Goal: Task Accomplishment & Management: Use online tool/utility

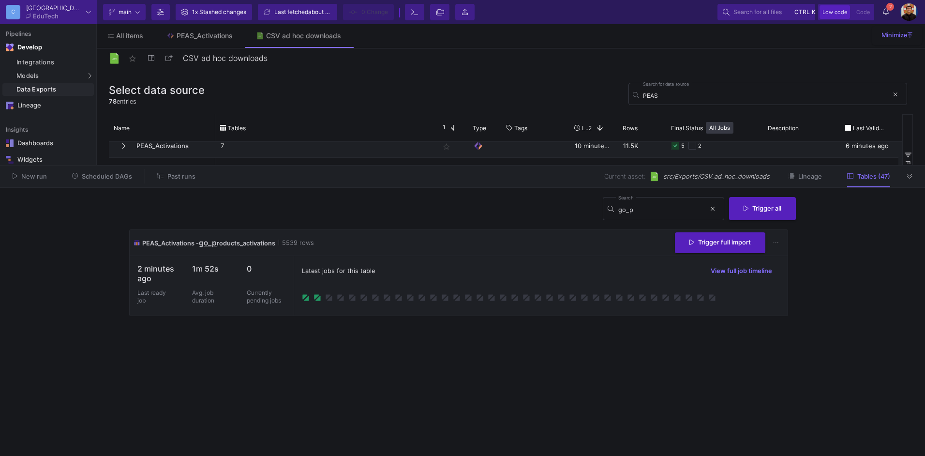
scroll to position [193, 0]
click at [914, 176] on button at bounding box center [909, 176] width 15 height 15
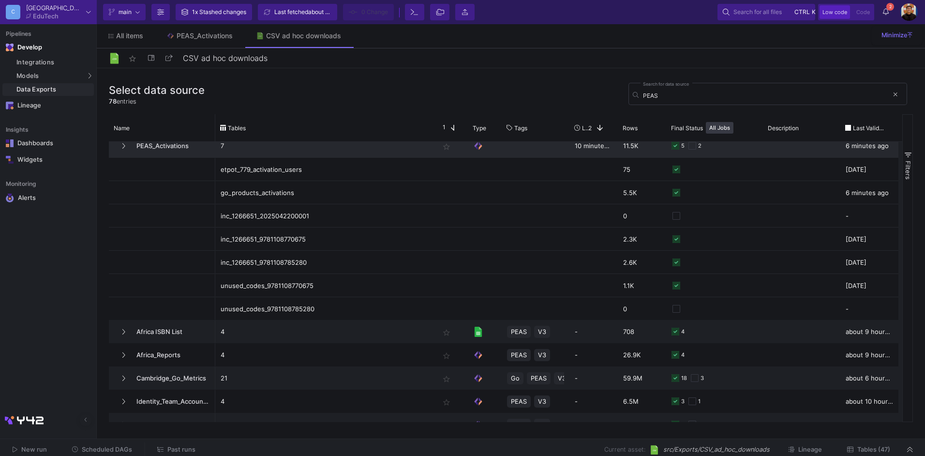
click at [184, 143] on span "PEAS_Activations" at bounding box center [170, 145] width 79 height 23
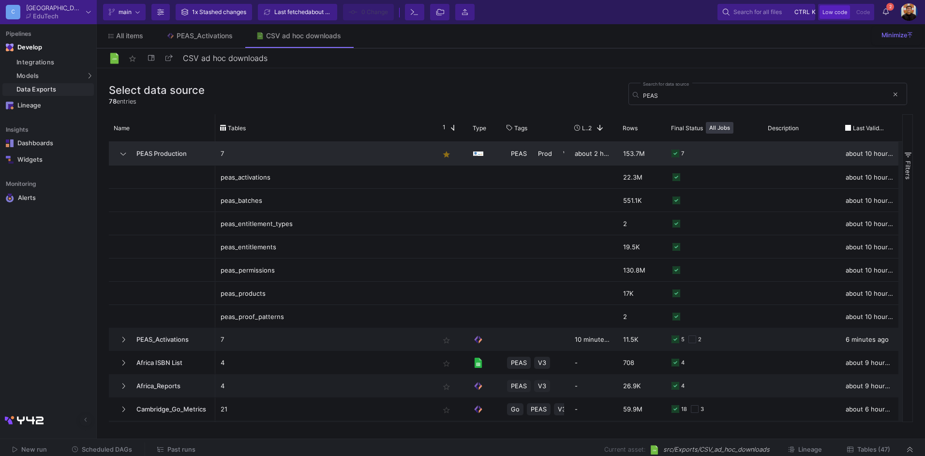
click at [266, 163] on p "7" at bounding box center [325, 153] width 208 height 23
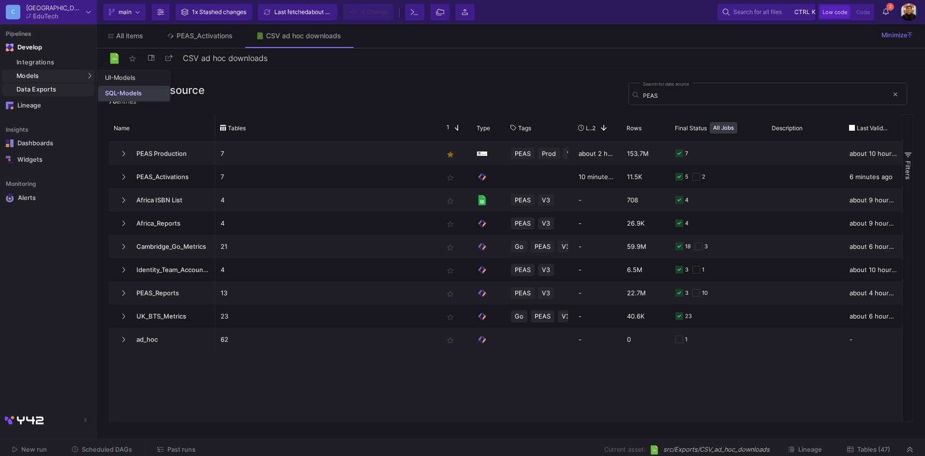
click at [118, 92] on div "SQL-Models" at bounding box center [123, 93] width 37 height 8
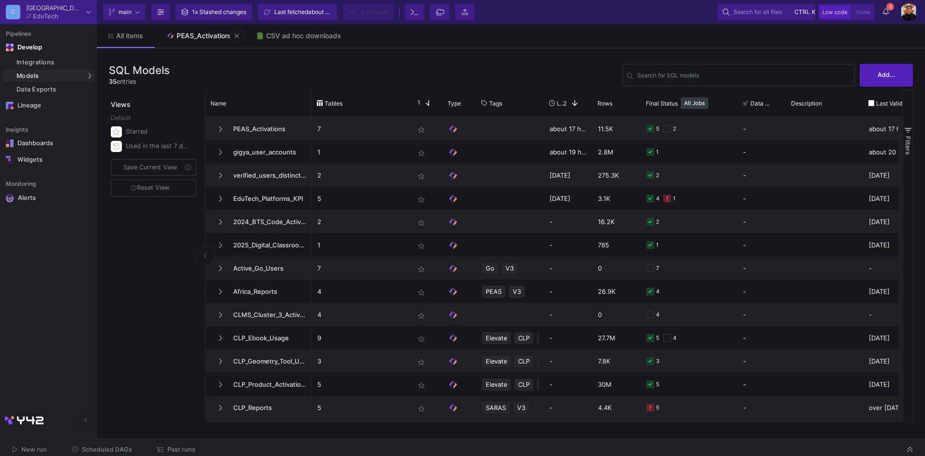
click at [200, 39] on div "PEAS_Activations" at bounding box center [205, 36] width 56 height 8
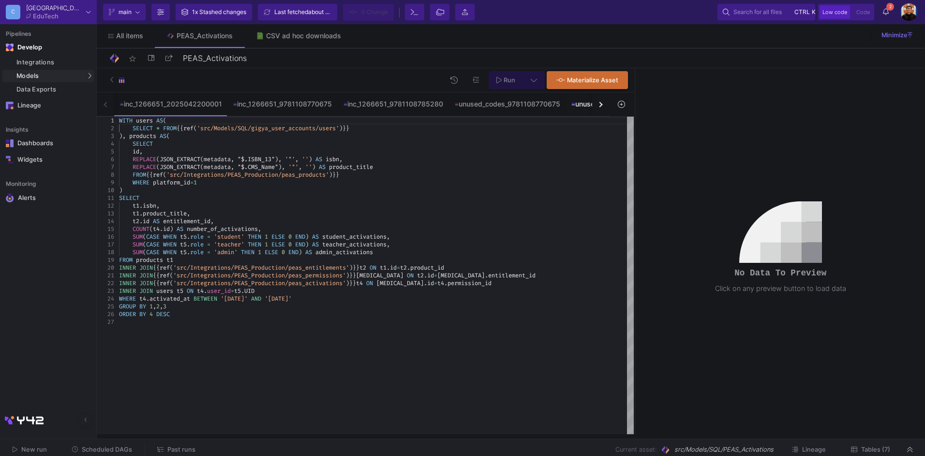
click at [583, 101] on div "unused_codes_9781108785280" at bounding box center [624, 104] width 106 height 8
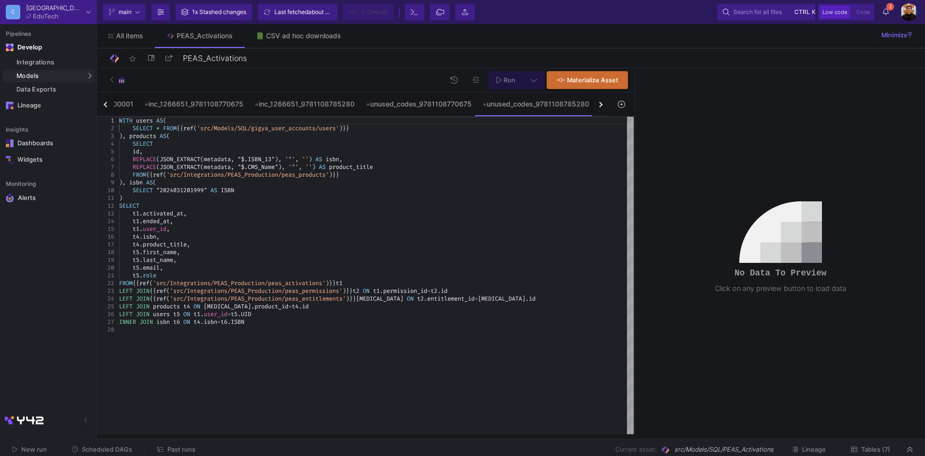
click at [599, 105] on div "button" at bounding box center [599, 104] width 5 height 5
click at [599, 105] on div "inc_1266651_2025042200001 inc_1266651_9781108770675 inc_1266651_9781108785280 u…" at bounding box center [353, 104] width 513 height 24
click at [551, 107] on div "go_products_activations" at bounding box center [543, 104] width 83 height 8
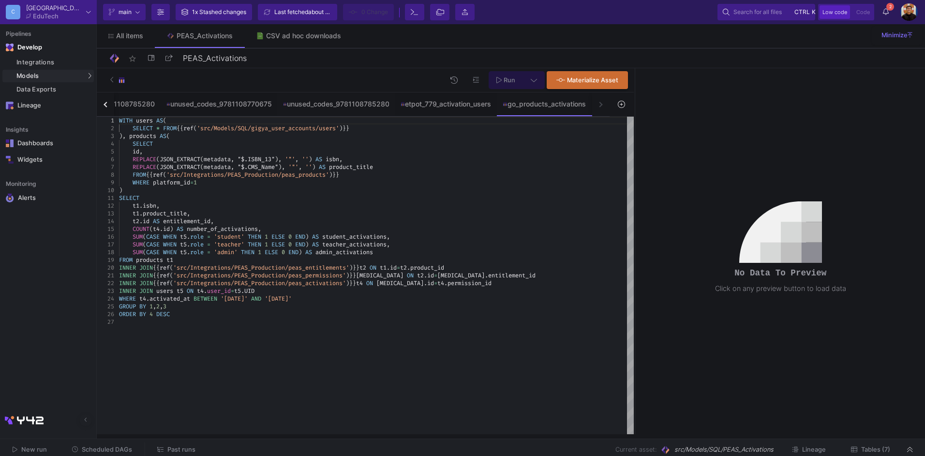
click at [625, 104] on button at bounding box center [621, 104] width 22 height 15
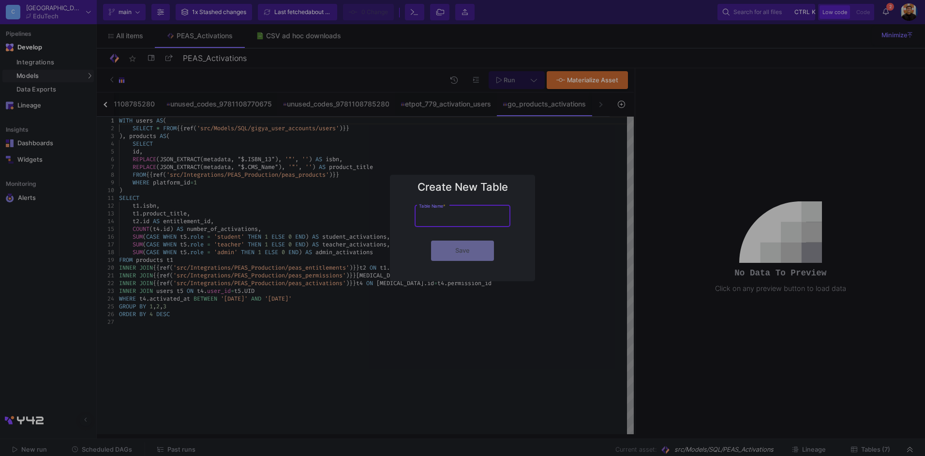
click at [572, 180] on div at bounding box center [462, 228] width 925 height 456
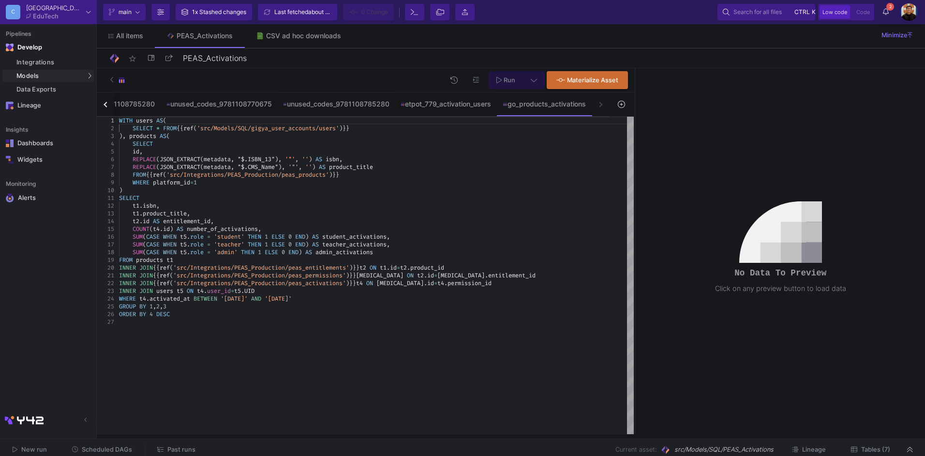
click at [619, 113] on div at bounding box center [621, 104] width 24 height 24
click at [623, 107] on icon at bounding box center [621, 104] width 7 height 7
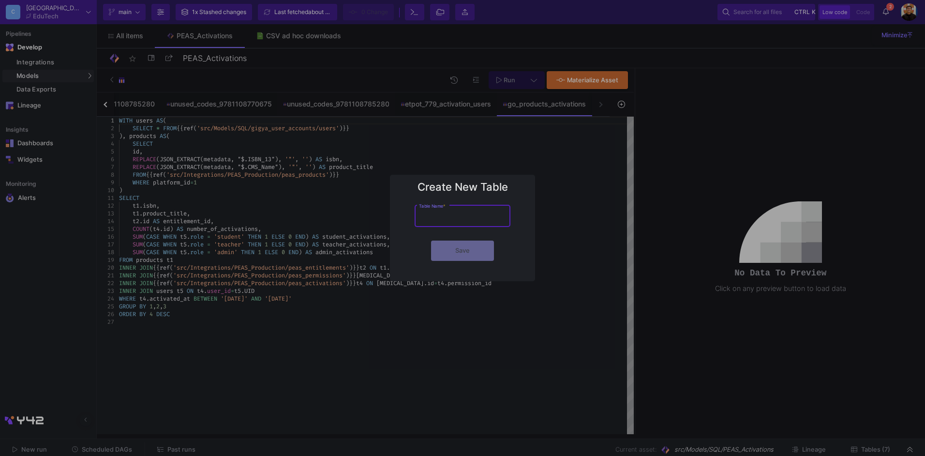
click at [463, 210] on div "Table Name *" at bounding box center [462, 215] width 87 height 24
click at [463, 216] on input "Table Name *" at bounding box center [462, 217] width 87 height 7
type input "activations_per_user"
click at [431, 240] on button "Save" at bounding box center [462, 250] width 63 height 20
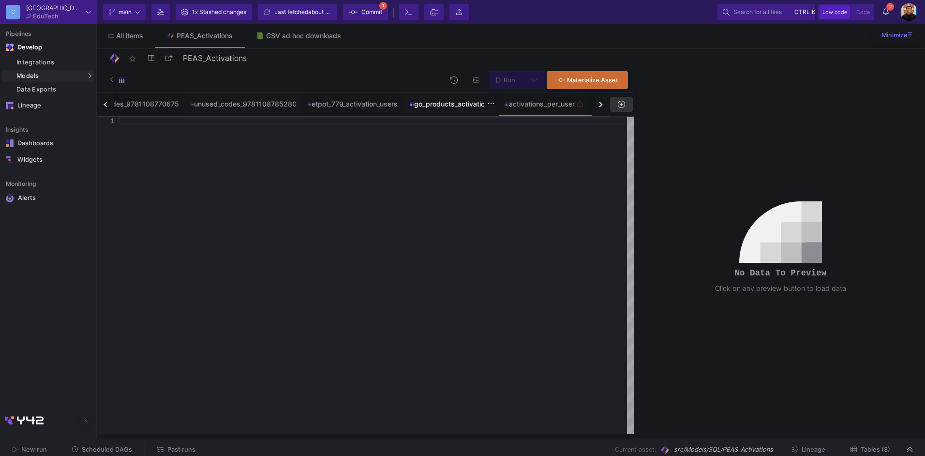
click at [452, 105] on div "go_products_activations" at bounding box center [450, 104] width 83 height 8
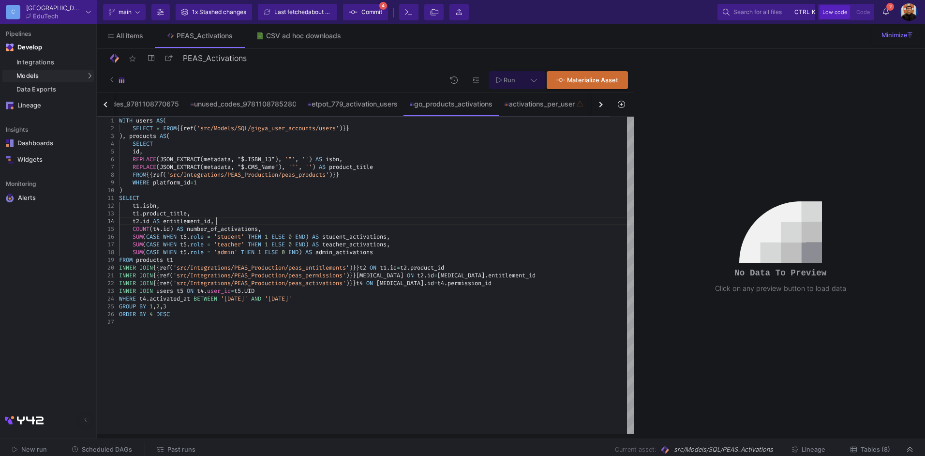
click at [344, 217] on div "t2 . id AS entitlement_id ," at bounding box center [376, 221] width 515 height 8
type textarea "WITH users AS( SELECT * FROM {{ ref('src/Models/SQL/gigya_user_accounts/users')…"
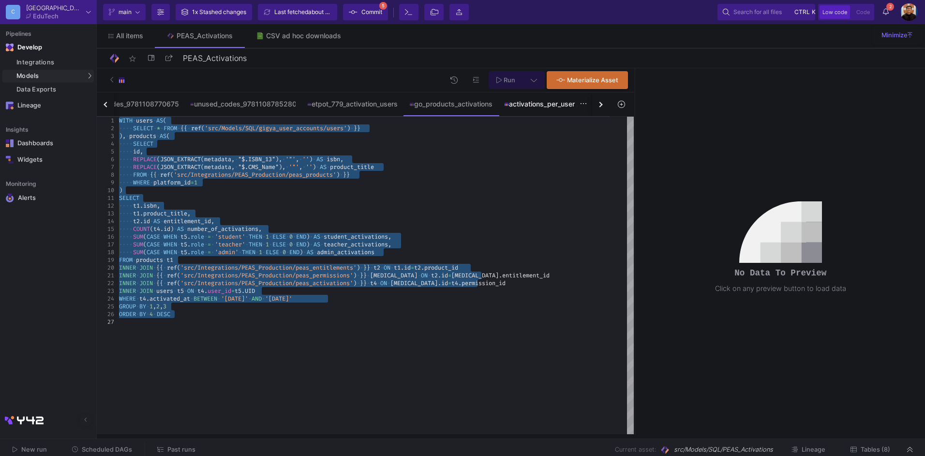
click at [543, 112] on div "activations_per_user" at bounding box center [544, 103] width 92 height 23
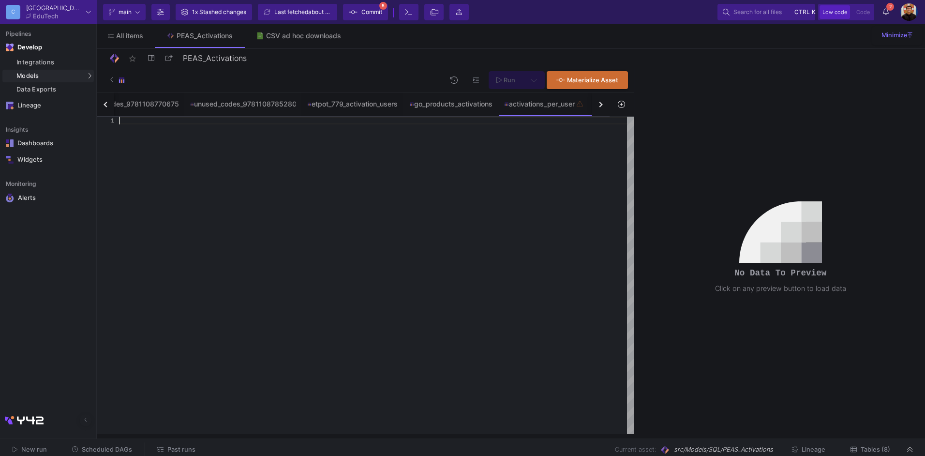
click at [431, 188] on div at bounding box center [376, 275] width 515 height 317
paste textarea "INNER JOIN {{ ref('src/Integrations/PEAS_Production/peas_permissions') }} [MEDI…"
type textarea "INNER JOIN {{ ref('src/Integrations/PEAS_Production/peas_permissions') }} [MEDI…"
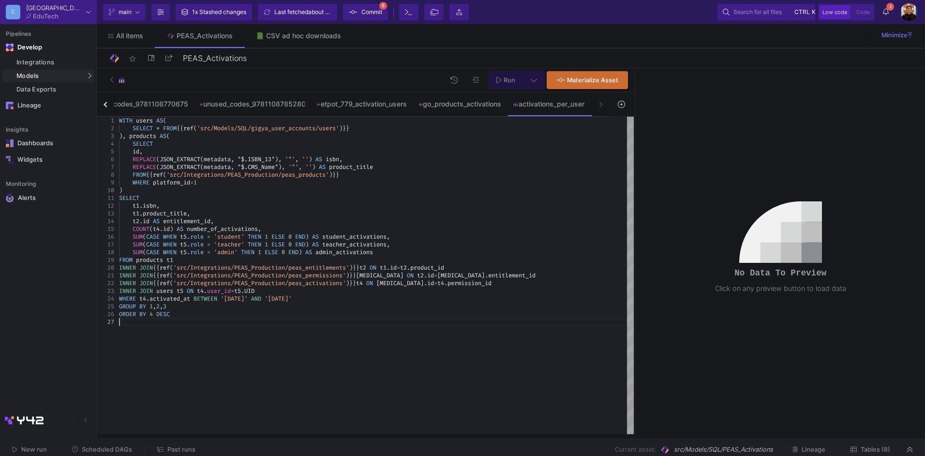
click at [184, 451] on span "Past runs" at bounding box center [181, 448] width 28 height 7
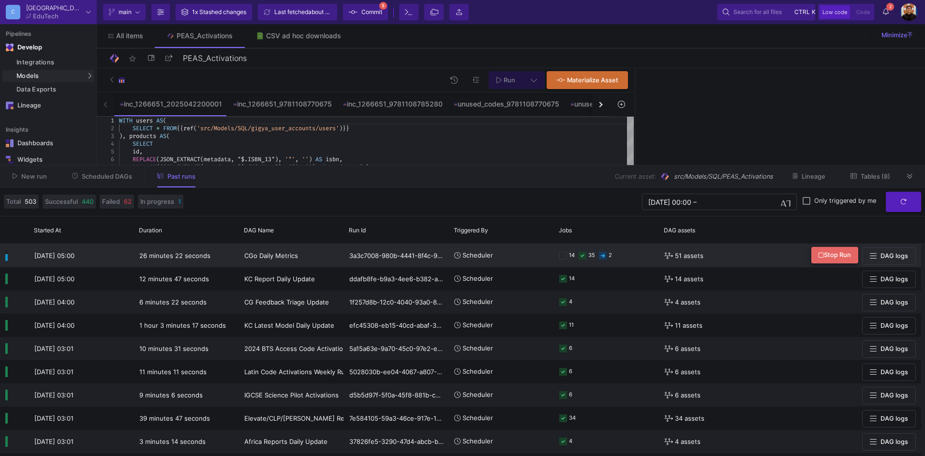
click at [842, 252] on span "Stop Run" at bounding box center [834, 254] width 32 height 7
click at [102, 177] on span "Scheduled DAGs" at bounding box center [107, 176] width 50 height 7
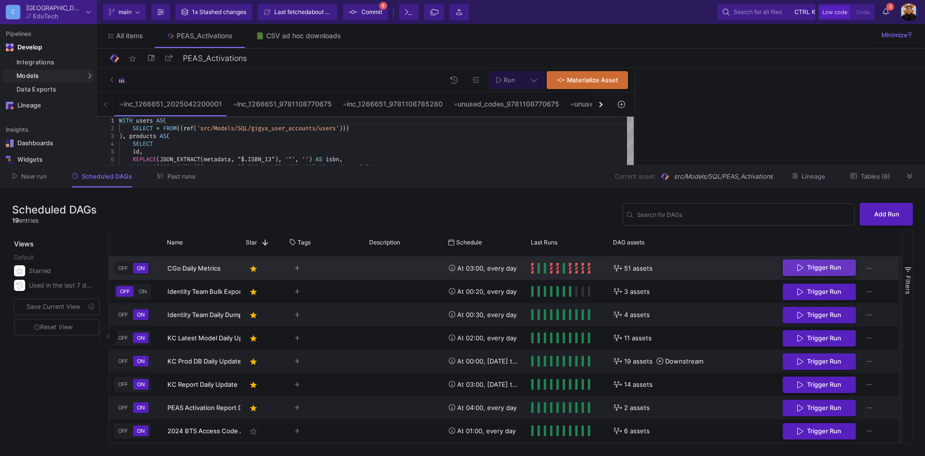
click at [802, 263] on fa-icon "Press SPACE to select this row." at bounding box center [800, 268] width 6 height 10
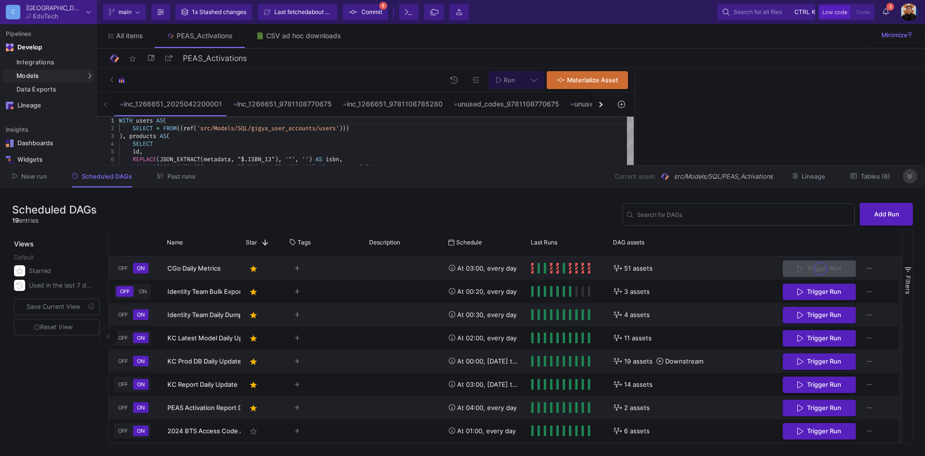
click at [907, 179] on icon at bounding box center [909, 176] width 5 height 6
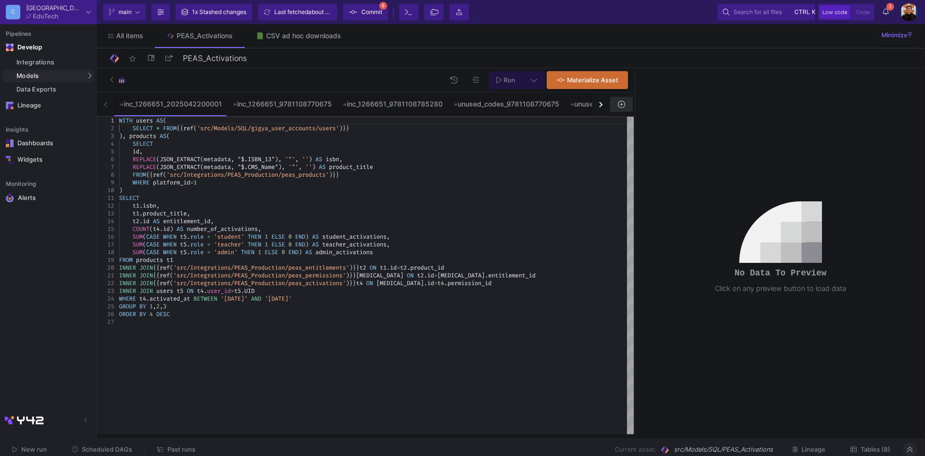
click at [610, 103] on button at bounding box center [621, 104] width 22 height 15
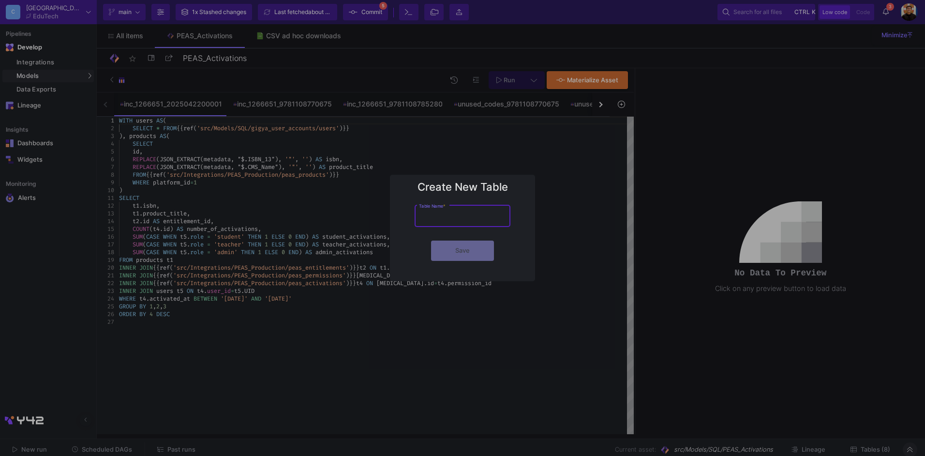
click at [603, 102] on div at bounding box center [462, 228] width 925 height 456
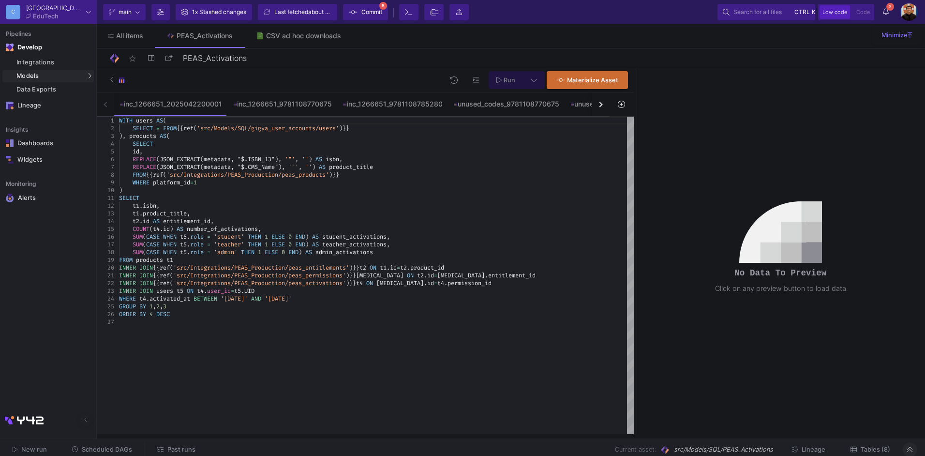
click at [600, 105] on div "button" at bounding box center [599, 104] width 5 height 5
click at [600, 105] on div "inc_1266651_2025042200001 inc_1266651_9781108770675 inc_1266651_9781108785280 u…" at bounding box center [353, 104] width 513 height 24
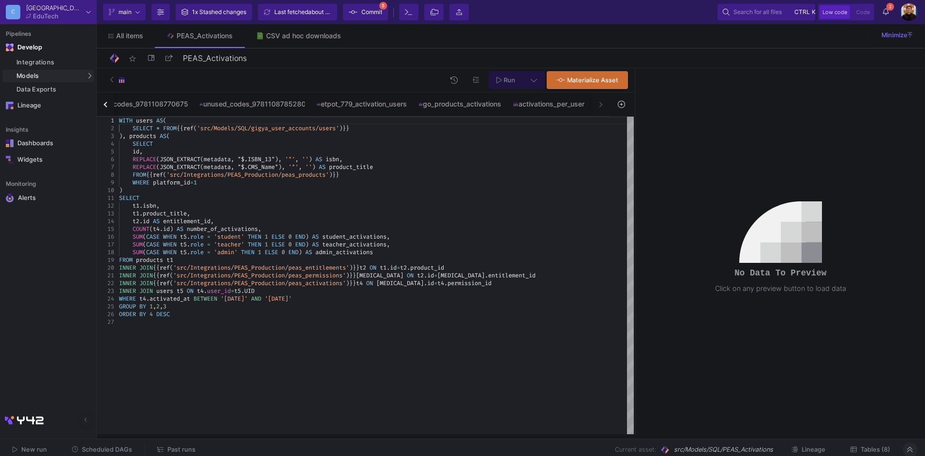
click at [600, 105] on div "inc_1266651_2025042200001 inc_1266651_9781108770675 inc_1266651_9781108785280 u…" at bounding box center [353, 104] width 513 height 24
click at [544, 105] on div "activations_per_user" at bounding box center [549, 104] width 72 height 8
click at [490, 219] on div "t2 . id AS entitlement_id ," at bounding box center [376, 221] width 515 height 8
drag, startPoint x: 435, startPoint y: 99, endPoint x: 441, endPoint y: 103, distance: 7.1
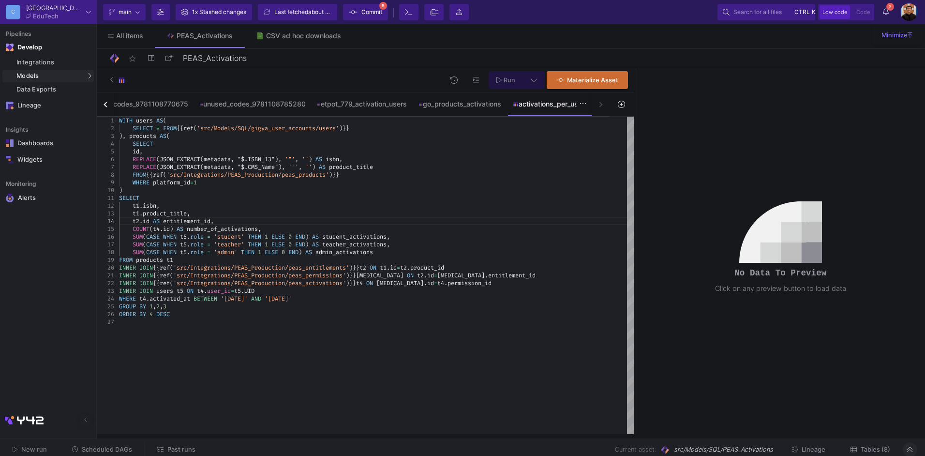
click at [537, 101] on div "activations_per_user" at bounding box center [549, 104] width 72 height 8
click at [483, 109] on div "go_products_activations" at bounding box center [459, 103] width 95 height 23
click at [543, 107] on div "activations_per_user" at bounding box center [549, 104] width 72 height 8
click at [201, 254] on span "role" at bounding box center [197, 252] width 14 height 8
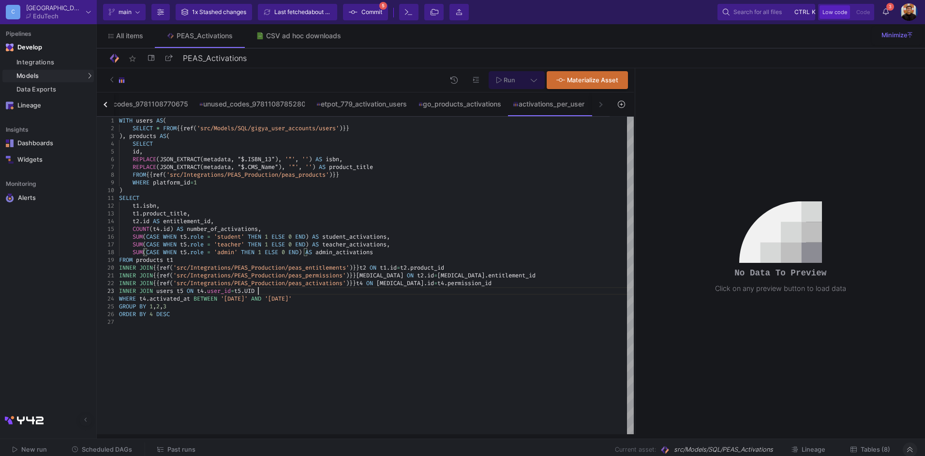
click at [456, 289] on div "INNER JOIN users t5 ON t4 . user_id = t5 . UID" at bounding box center [376, 291] width 515 height 8
click at [299, 187] on div ")" at bounding box center [376, 190] width 515 height 8
click at [215, 146] on div "SELECT" at bounding box center [376, 144] width 515 height 8
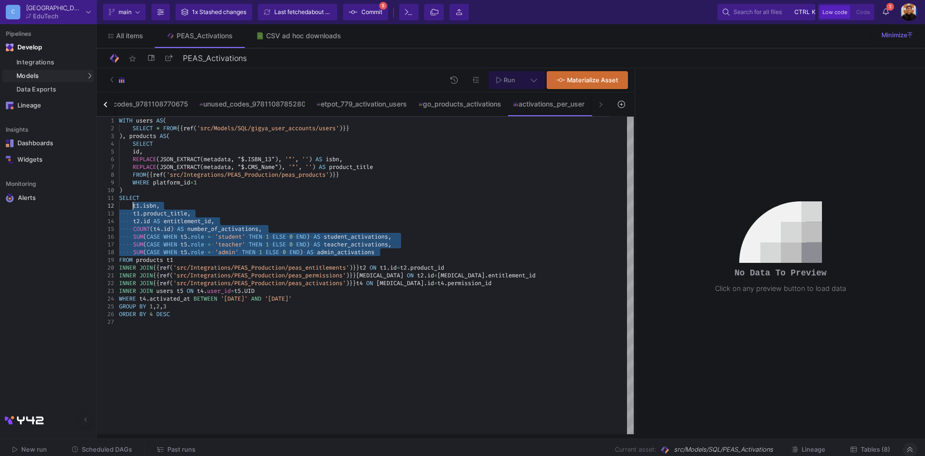
drag, startPoint x: 391, startPoint y: 250, endPoint x: 133, endPoint y: 207, distance: 261.3
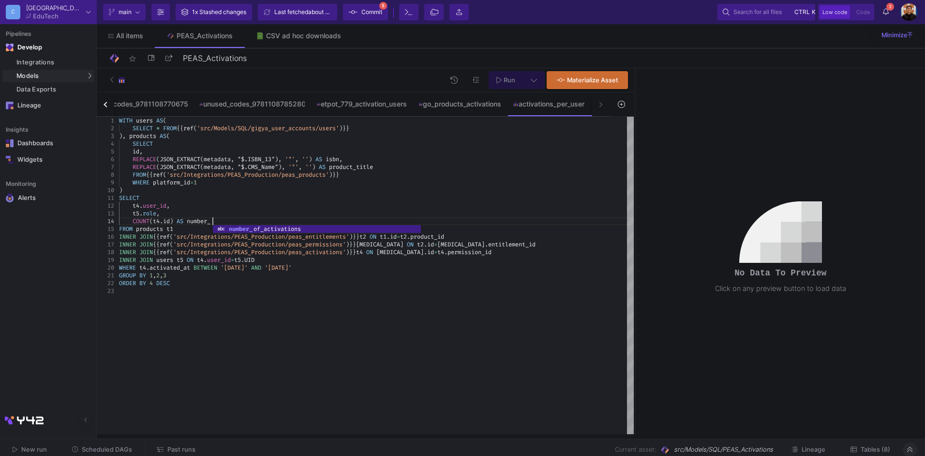
scroll to position [23, 93]
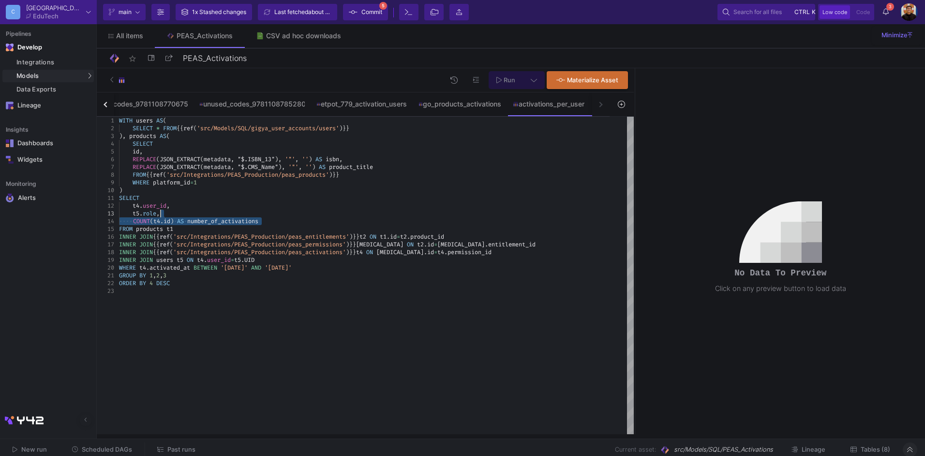
drag, startPoint x: 265, startPoint y: 222, endPoint x: 225, endPoint y: 217, distance: 39.5
click at [179, 277] on div "GROUP BY 1 , 2 , 3" at bounding box center [376, 275] width 515 height 8
type textarea "GROUP BY 1,2 ORDER BY 3 DESC"
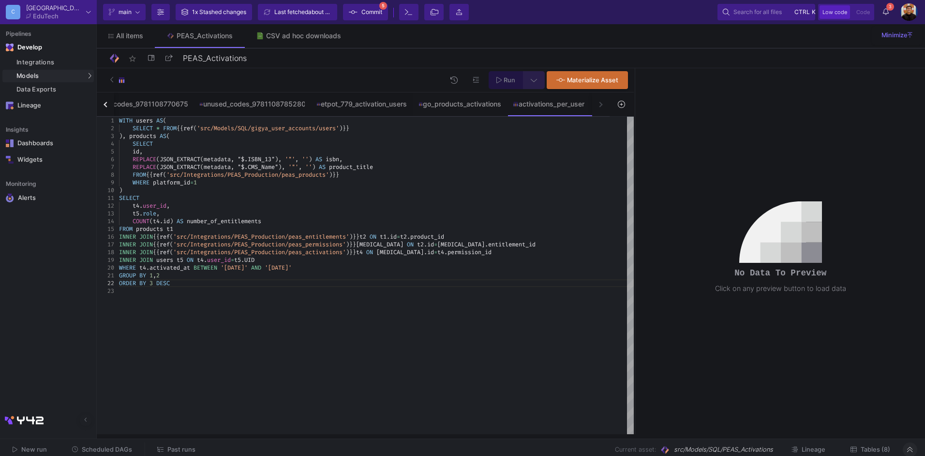
click at [528, 75] on button at bounding box center [534, 80] width 22 height 18
click at [530, 76] on div at bounding box center [462, 228] width 925 height 456
click at [533, 78] on icon at bounding box center [533, 79] width 6 height 7
click at [415, 136] on label "Full preview Slower on big datasets" at bounding box center [439, 140] width 203 height 20
click at [348, 136] on input "Full preview Slower on big datasets" at bounding box center [343, 140] width 10 height 10
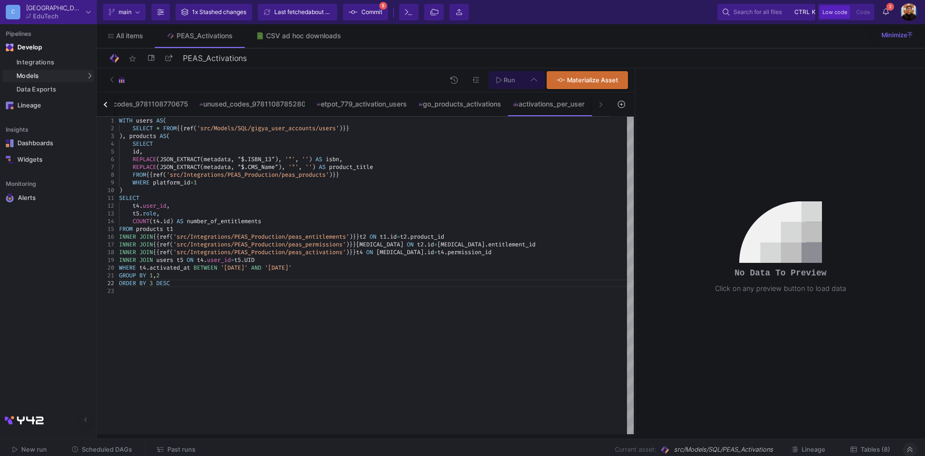
radio input "true"
click at [505, 85] on button "Run" at bounding box center [505, 80] width 34 height 18
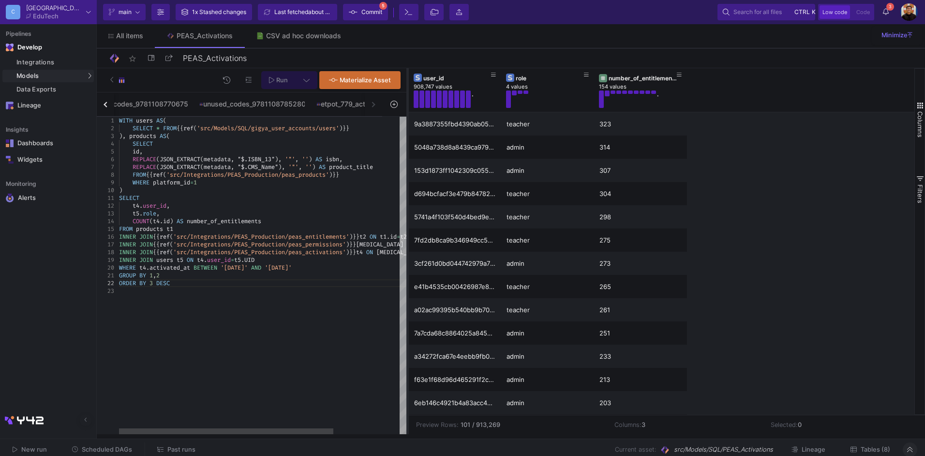
drag, startPoint x: 633, startPoint y: 137, endPoint x: 406, endPoint y: 192, distance: 233.8
click at [406, 192] on div at bounding box center [407, 251] width 2 height 366
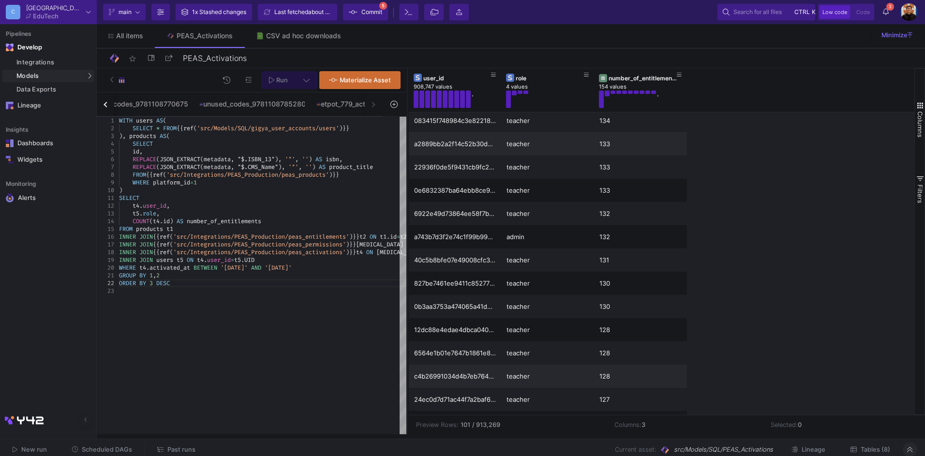
scroll to position [0, 0]
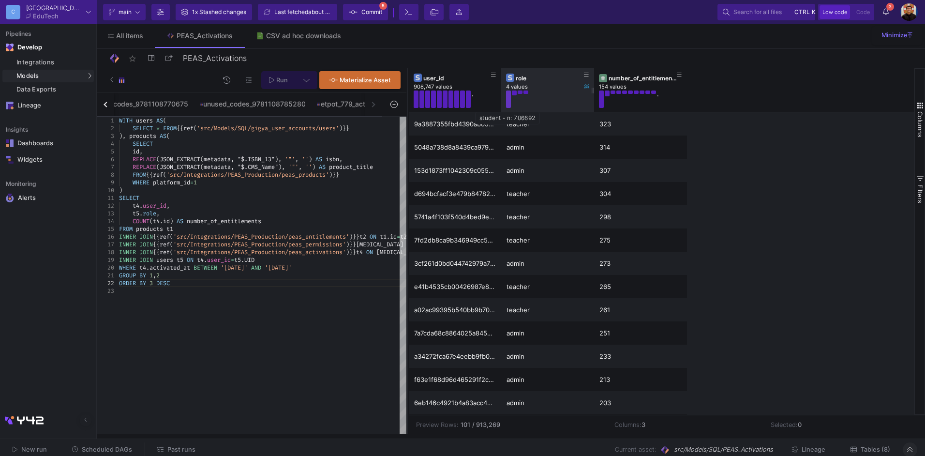
click at [508, 98] on button at bounding box center [508, 98] width 5 height 17
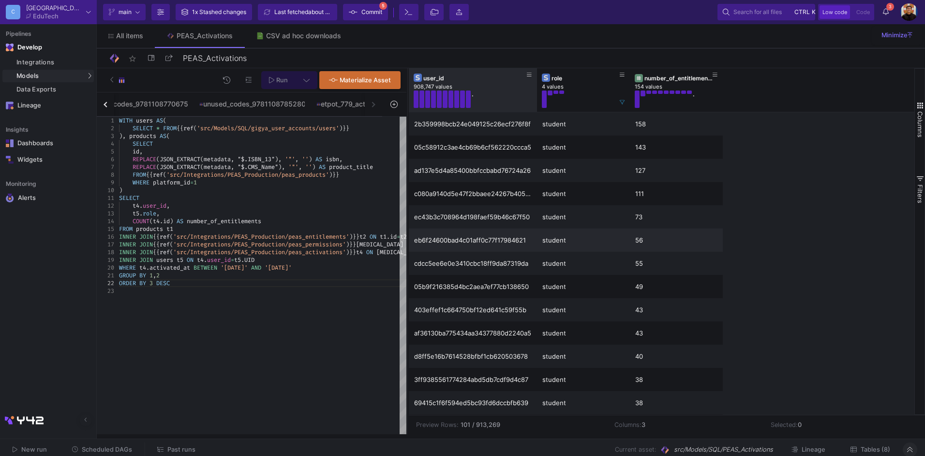
drag, startPoint x: 500, startPoint y: 88, endPoint x: 592, endPoint y: 230, distance: 169.5
click at [535, 98] on div at bounding box center [537, 90] width 4 height 44
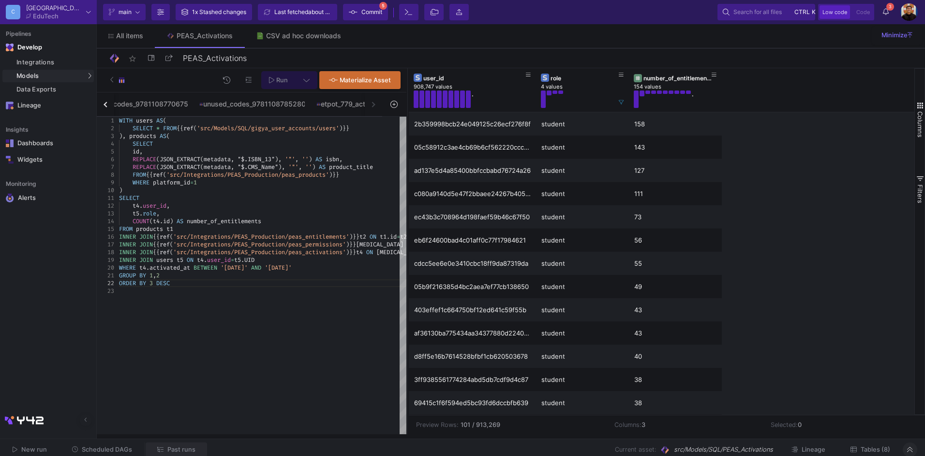
click at [173, 447] on span "Past runs" at bounding box center [181, 448] width 28 height 7
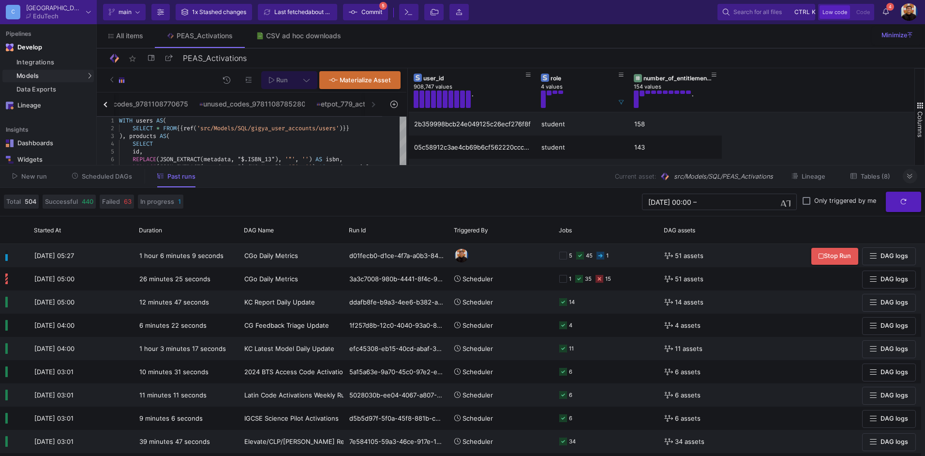
drag, startPoint x: 106, startPoint y: 180, endPoint x: 183, endPoint y: 185, distance: 77.1
click at [106, 180] on button "Scheduled DAGs" at bounding box center [102, 176] width 84 height 15
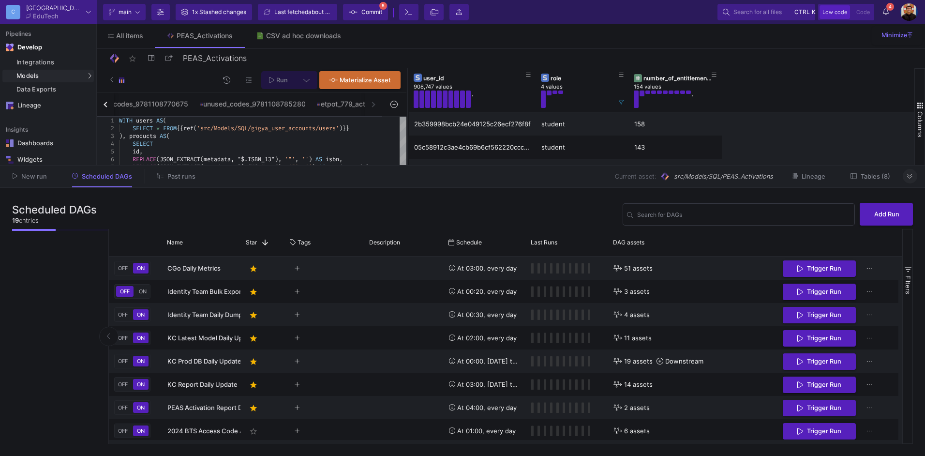
click at [188, 184] on div "New run Scheduled DAGs Past runs Current asset: src/Models/SQL/PEAS_Activations…" at bounding box center [462, 176] width 925 height 22
click at [185, 184] on div "New run Scheduled DAGs Past runs Current asset: src/Models/SQL/PEAS_Activations…" at bounding box center [462, 176] width 925 height 22
click at [180, 179] on span "Past runs" at bounding box center [181, 176] width 28 height 7
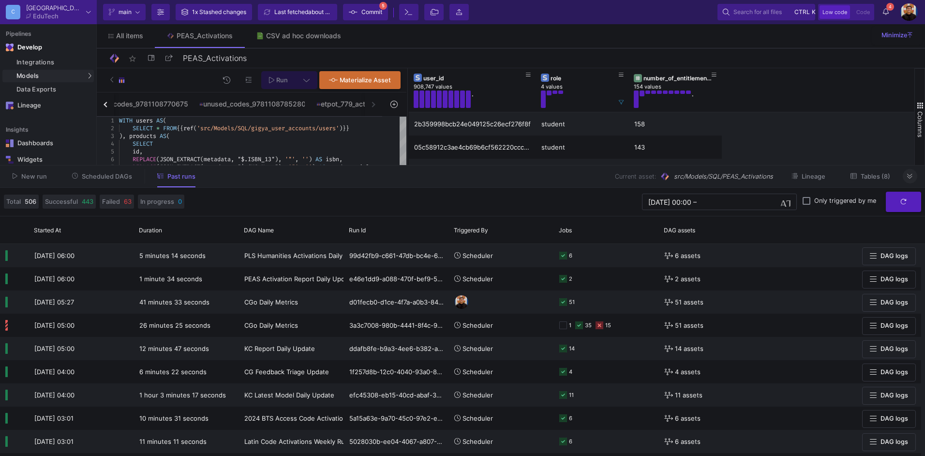
click at [111, 182] on button "Scheduled DAGs" at bounding box center [102, 176] width 84 height 15
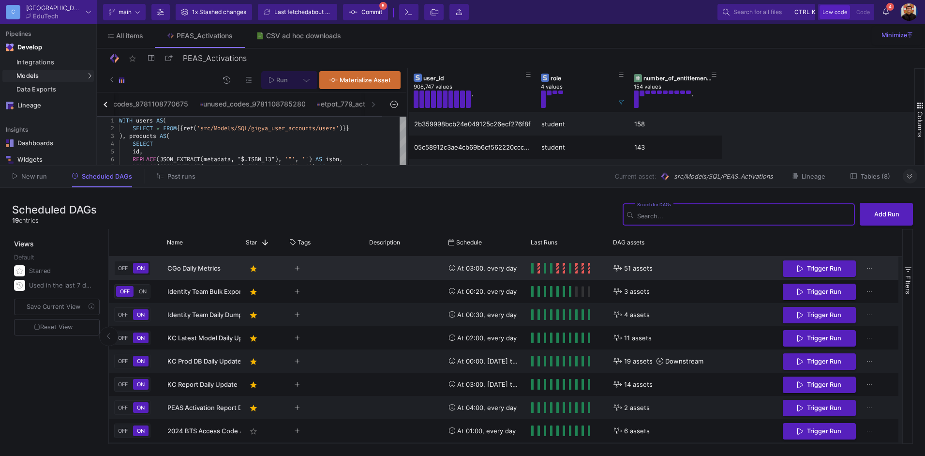
click at [373, 263] on div "Press SPACE to select this row." at bounding box center [403, 267] width 79 height 23
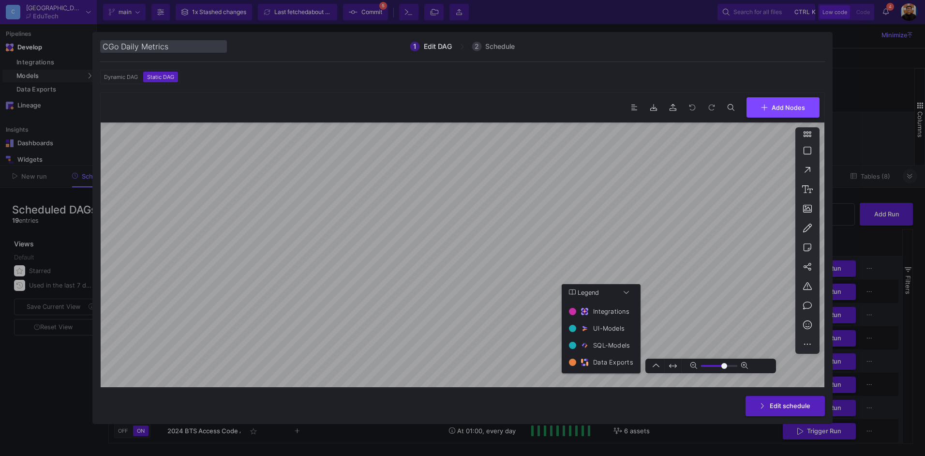
type input "0"
click at [782, 404] on span "Edit schedule" at bounding box center [789, 404] width 41 height 7
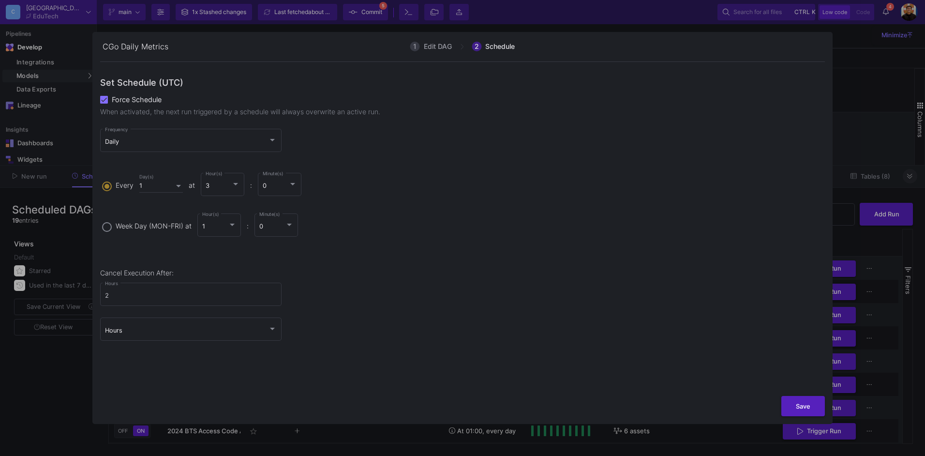
click at [884, 94] on div at bounding box center [462, 228] width 925 height 456
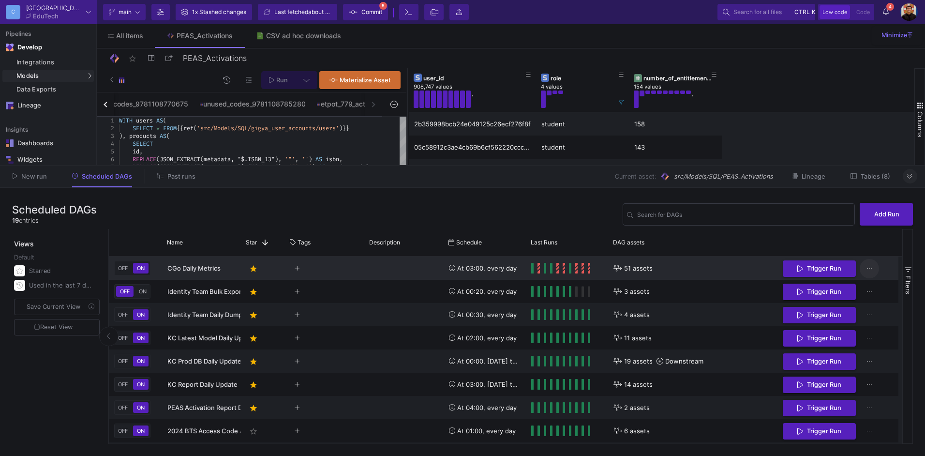
click at [868, 271] on icon "Press SPACE to select this row." at bounding box center [868, 268] width 5 height 6
click at [785, 193] on div at bounding box center [462, 228] width 925 height 456
click at [373, 98] on div "inc_1266651_2025042200001 inc_1266651_9781108770675 inc_1266651_9781108785280 u…" at bounding box center [239, 104] width 285 height 24
click at [350, 102] on div "etpot_779_activation_users" at bounding box center [361, 104] width 90 height 8
click at [373, 102] on button "button" at bounding box center [373, 104] width 17 height 24
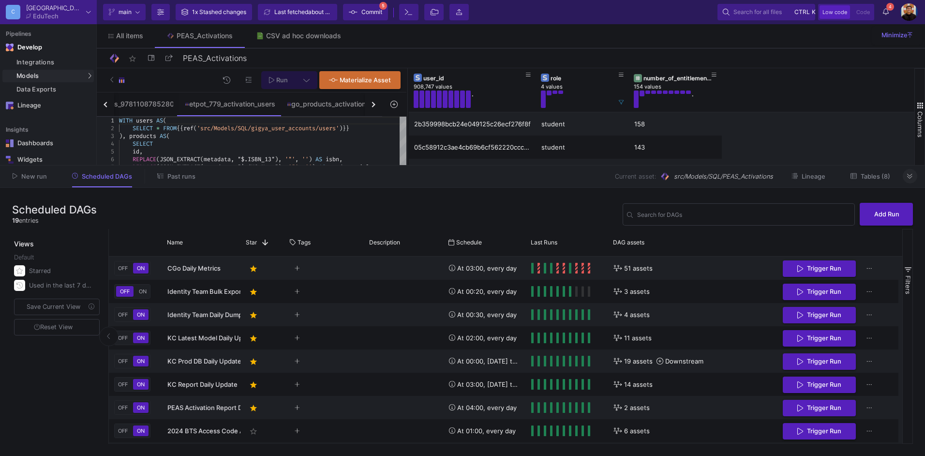
click at [373, 102] on button "button" at bounding box center [373, 104] width 17 height 24
click at [327, 103] on div "activations_per_user" at bounding box center [321, 104] width 72 height 8
click at [911, 182] on button at bounding box center [909, 176] width 15 height 15
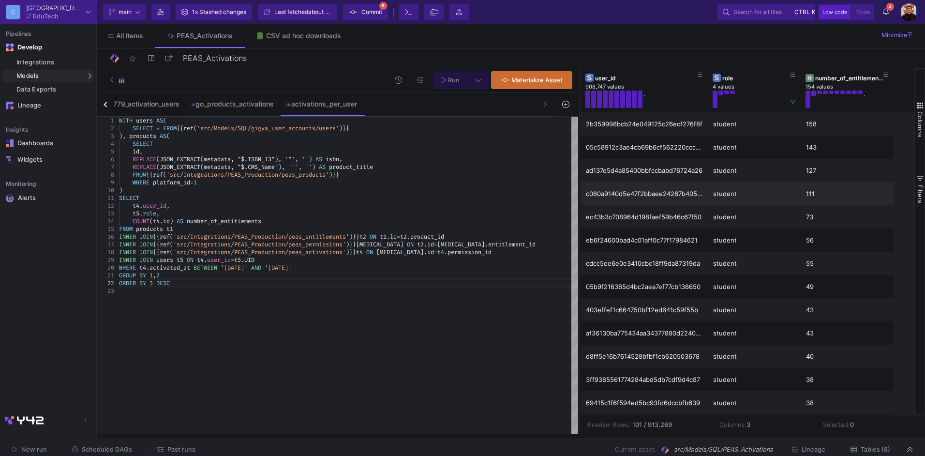
drag, startPoint x: 408, startPoint y: 191, endPoint x: 579, endPoint y: 195, distance: 171.7
click at [579, 195] on div at bounding box center [579, 251] width 2 height 366
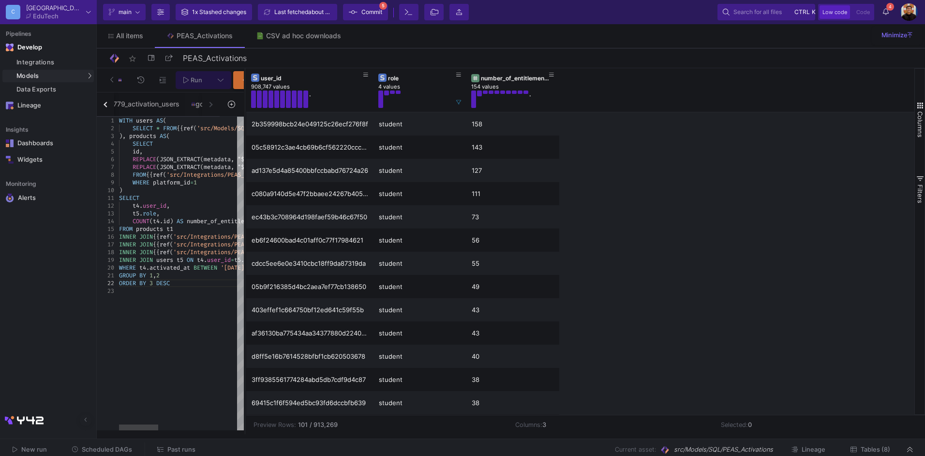
drag, startPoint x: 579, startPoint y: 201, endPoint x: 254, endPoint y: 217, distance: 325.4
click at [245, 218] on div at bounding box center [245, 251] width 2 height 366
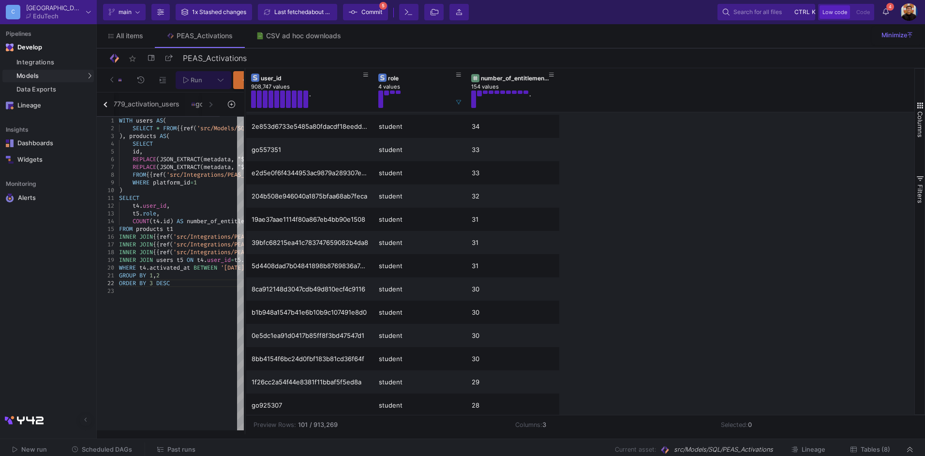
scroll to position [531, 0]
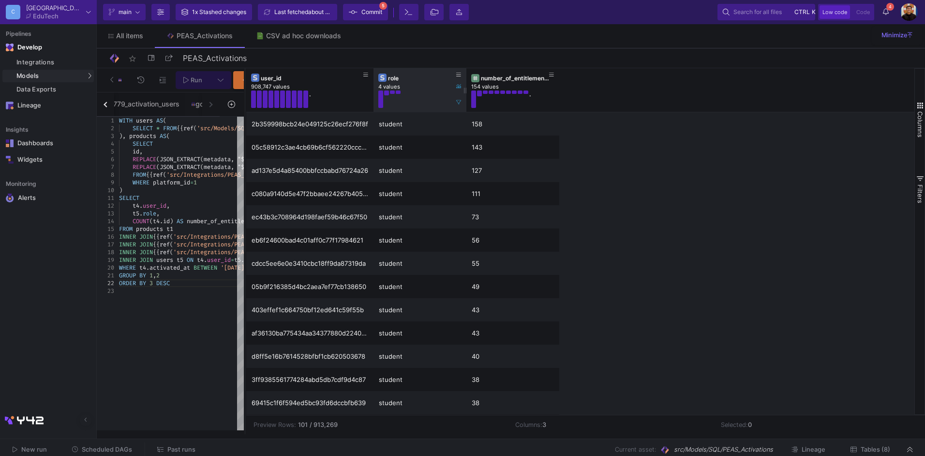
click at [436, 76] on div "role" at bounding box center [422, 77] width 68 height 7
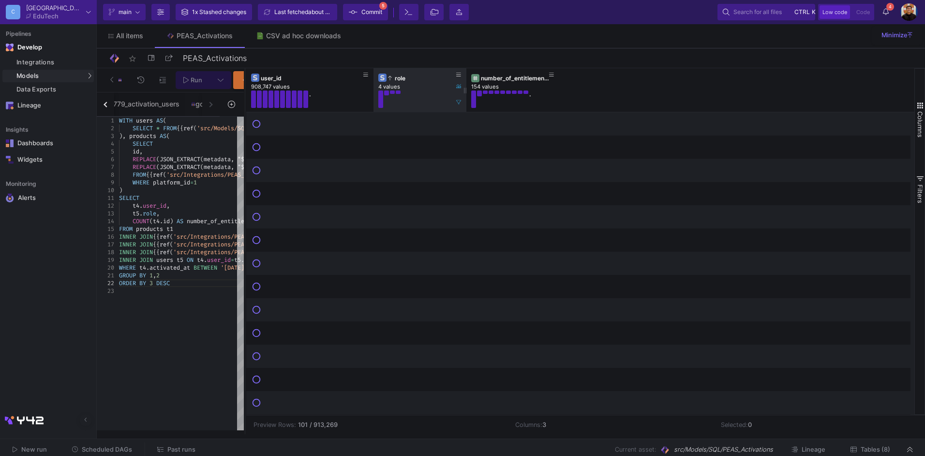
click at [436, 76] on div "role" at bounding box center [422, 77] width 68 height 7
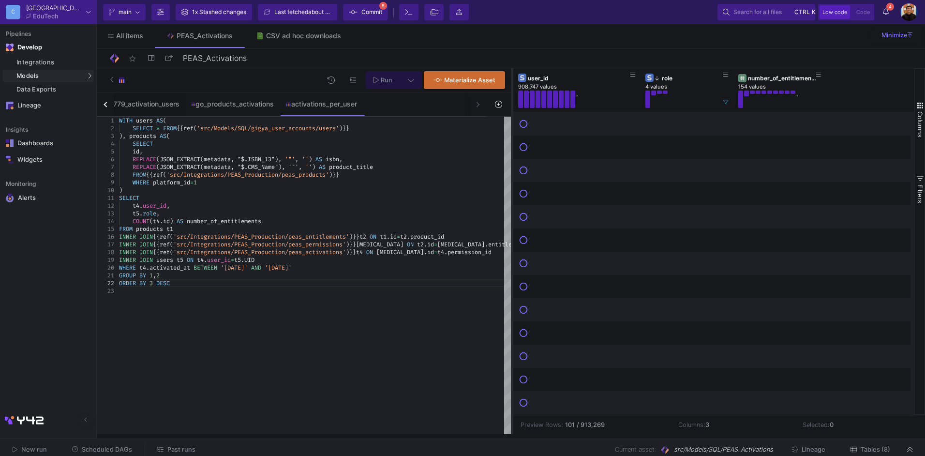
drag, startPoint x: 244, startPoint y: 123, endPoint x: 511, endPoint y: 137, distance: 267.3
click at [511, 137] on div at bounding box center [512, 251] width 2 height 366
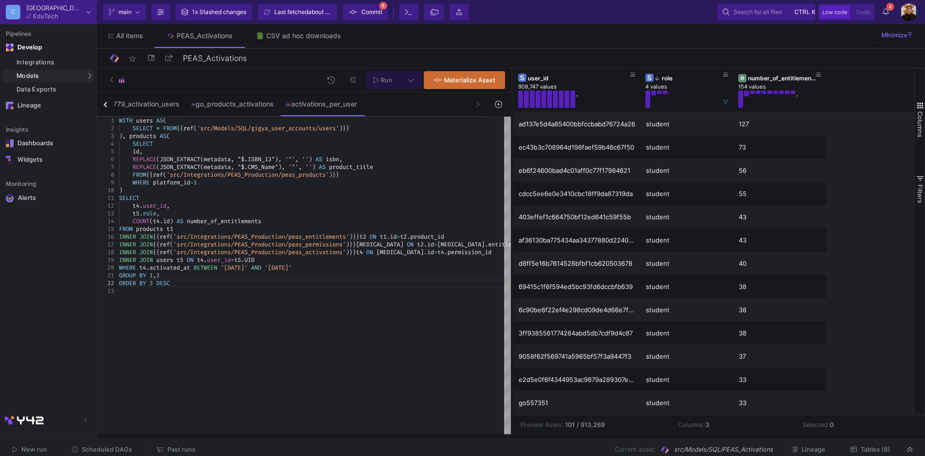
click at [223, 188] on div ")" at bounding box center [315, 190] width 392 height 8
click at [338, 268] on div "WHERE t4 . activated_at BETWEEN '[DATE]' AND '[DATE]'" at bounding box center [315, 268] width 392 height 8
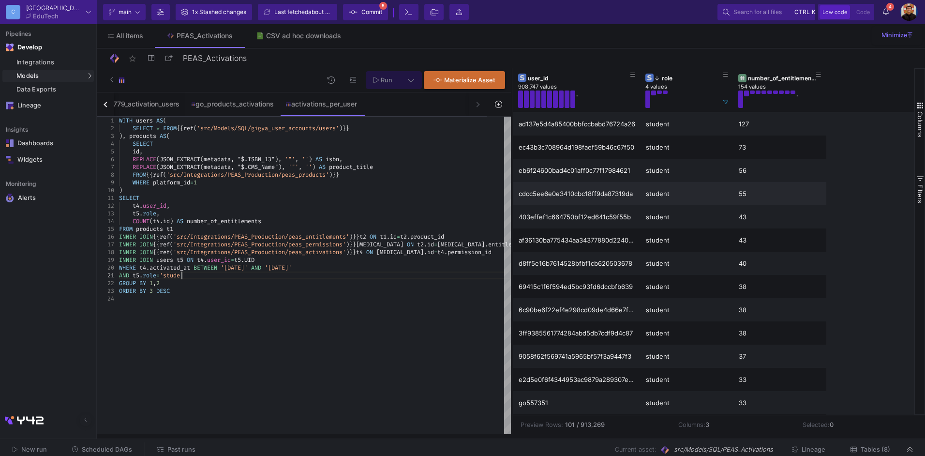
scroll to position [7, 70]
click at [409, 75] on button at bounding box center [411, 80] width 22 height 18
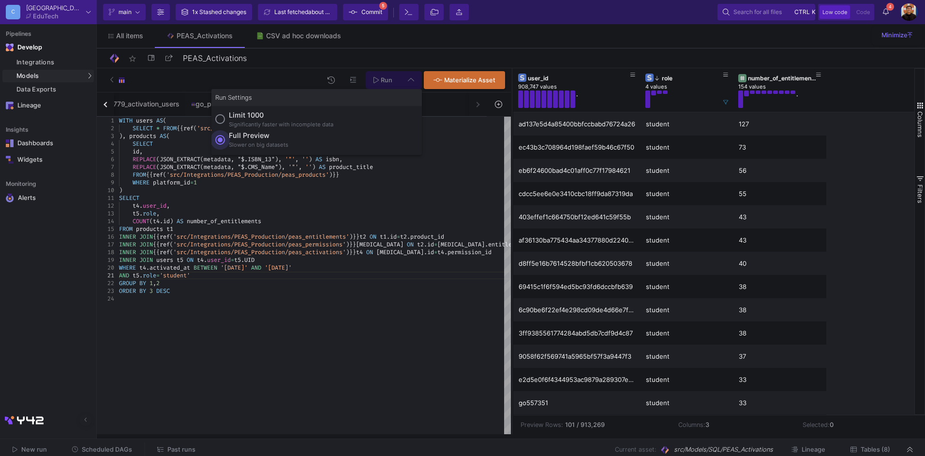
click at [250, 138] on div "Full preview" at bounding box center [258, 135] width 59 height 11
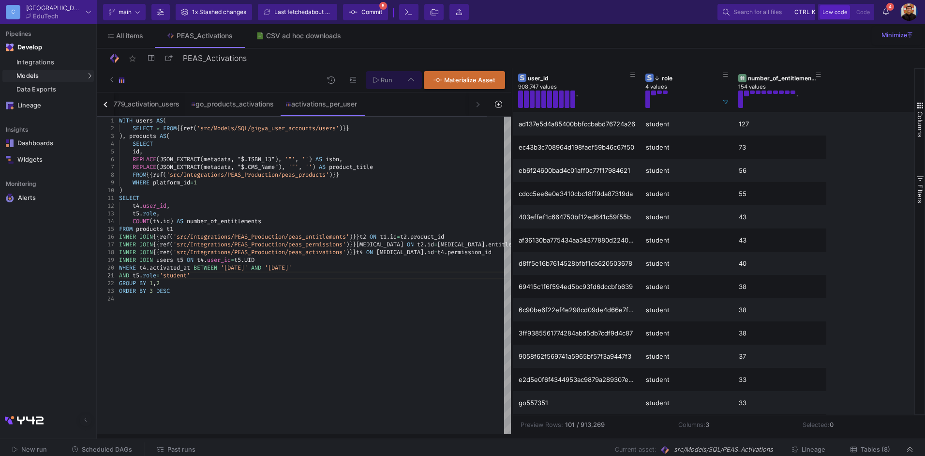
click at [225, 138] on input "Full preview Slower on big datasets" at bounding box center [220, 140] width 10 height 10
click at [394, 77] on button "Run" at bounding box center [383, 80] width 34 height 18
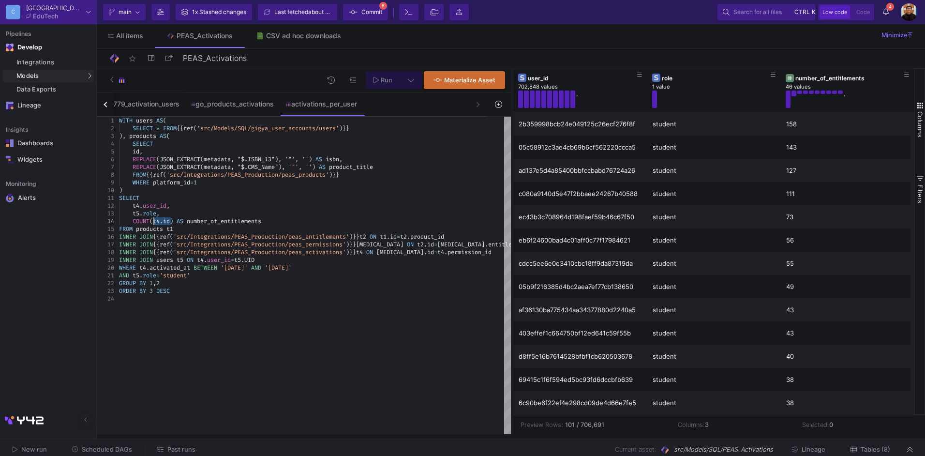
drag, startPoint x: 170, startPoint y: 220, endPoint x: 154, endPoint y: 221, distance: 16.0
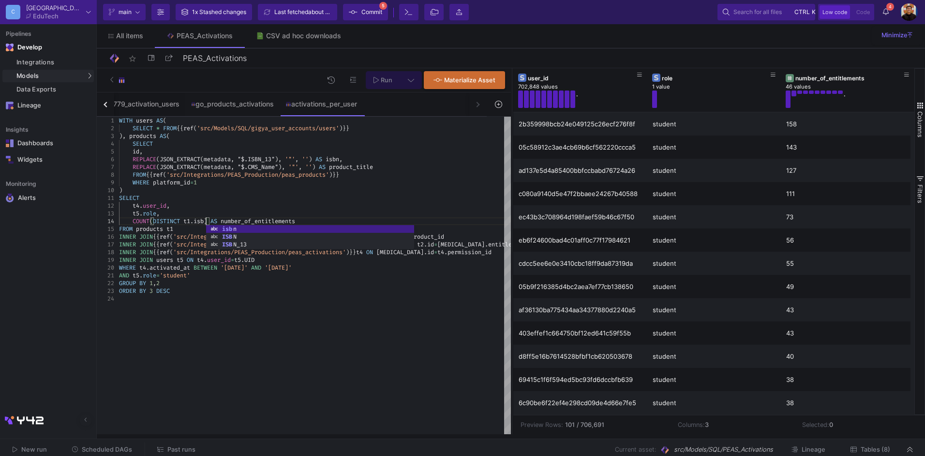
scroll to position [23, 90]
click at [374, 78] on icon at bounding box center [375, 80] width 5 height 6
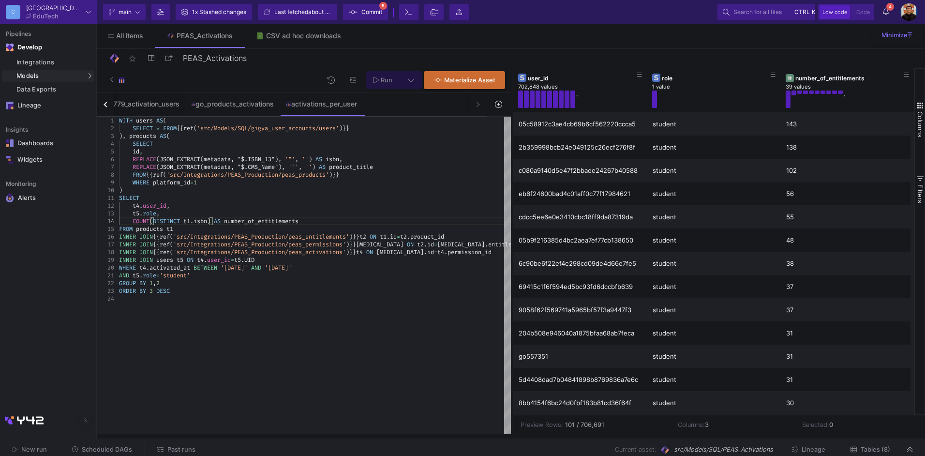
click at [281, 231] on div "FROM products t1" at bounding box center [315, 229] width 392 height 8
type textarea "AND t5.role='student' GROUP BY 1,2 ORDER BY 3 DESC"
click at [392, 75] on button "Run" at bounding box center [383, 80] width 34 height 18
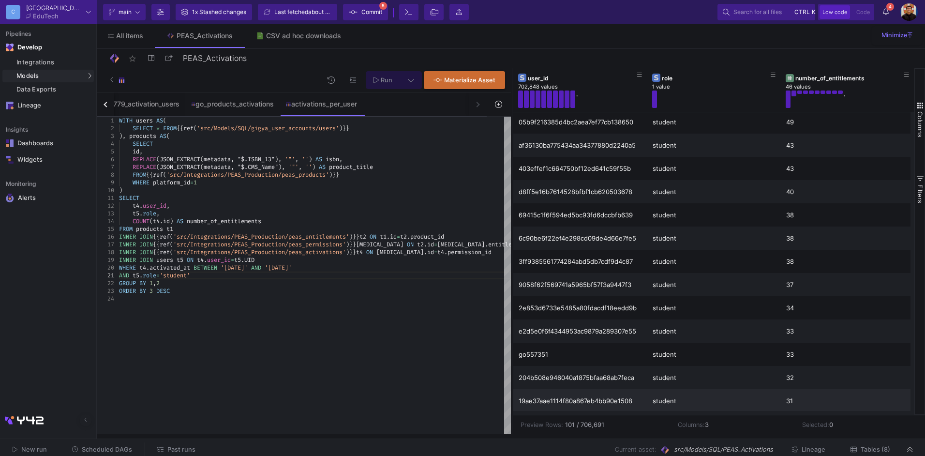
scroll to position [0, 0]
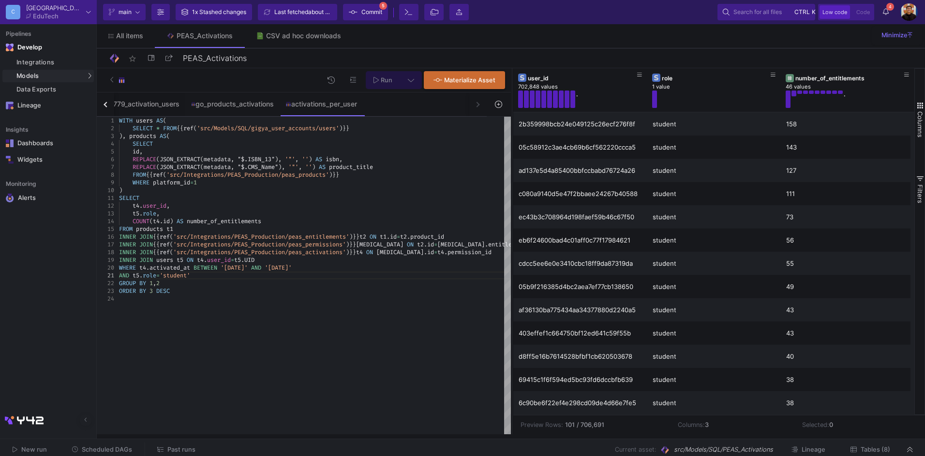
click at [382, 7] on span "Commit" at bounding box center [371, 12] width 21 height 15
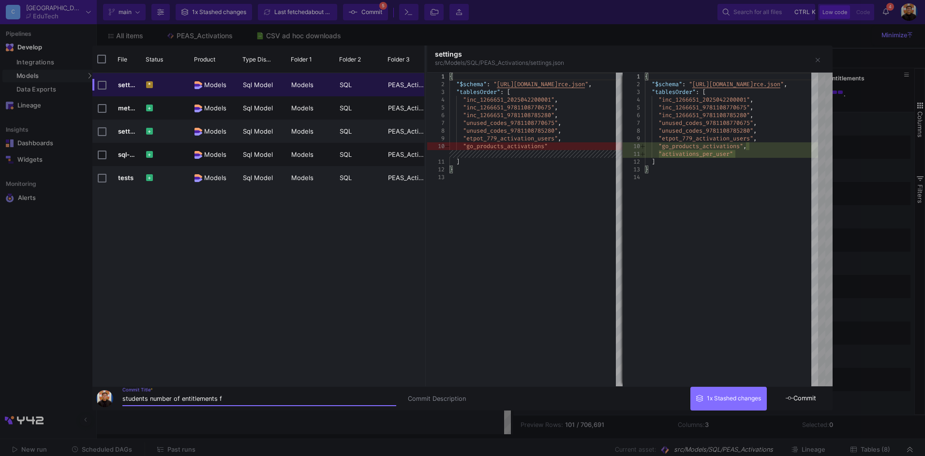
type input "students number of entitlements f"
click at [880, 179] on div at bounding box center [462, 228] width 925 height 456
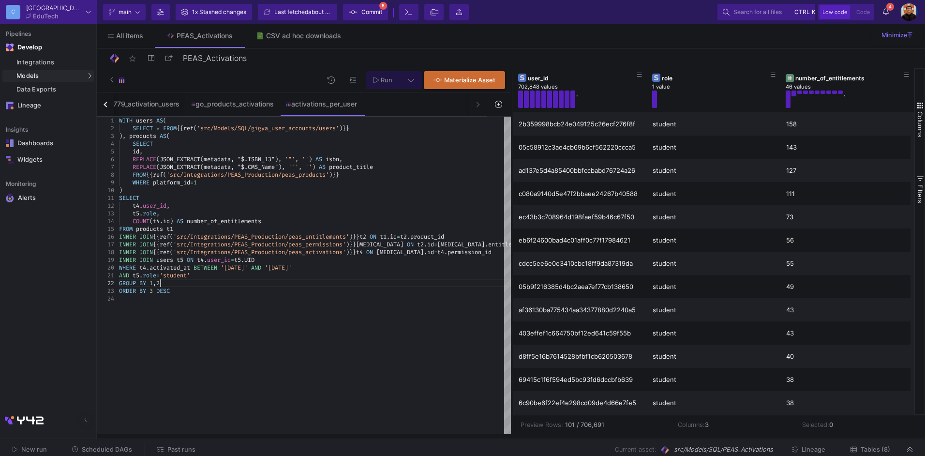
click at [353, 284] on div "GROUP BY 1 , 2" at bounding box center [315, 283] width 392 height 8
type textarea "WITH users AS( SELECT * FROM {{ ref('src/Models/SQL/gigya_user_accounts/users')…"
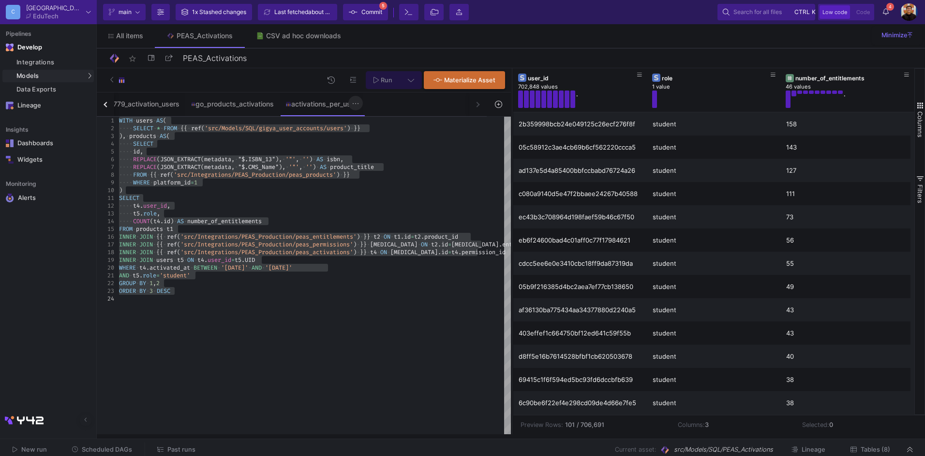
click at [361, 104] on button at bounding box center [355, 103] width 15 height 15
click at [378, 118] on div "Rename" at bounding box center [377, 121] width 39 height 23
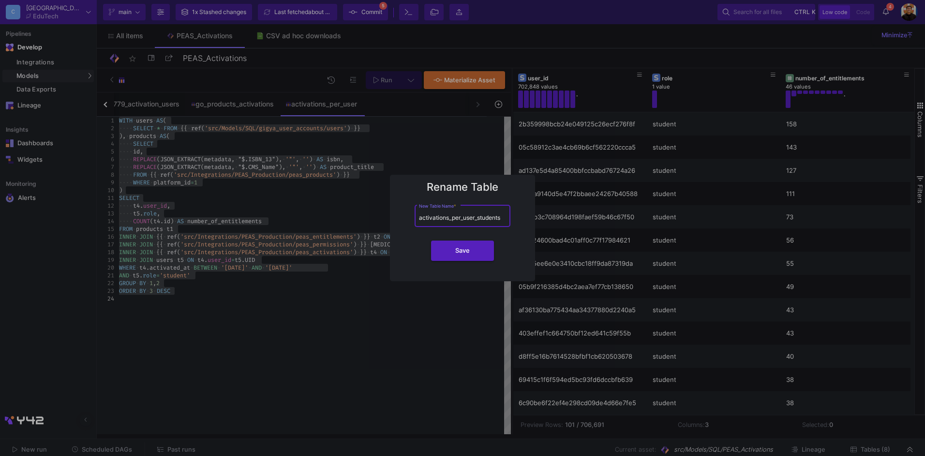
type input "activations_per_user_students"
click at [431, 240] on button "Save" at bounding box center [462, 250] width 63 height 20
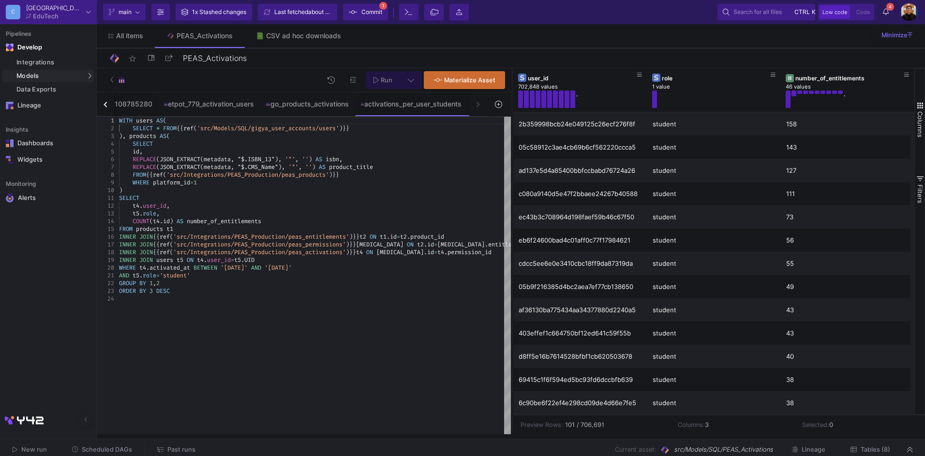
click at [496, 112] on div at bounding box center [498, 104] width 24 height 24
click at [502, 102] on button at bounding box center [498, 104] width 22 height 15
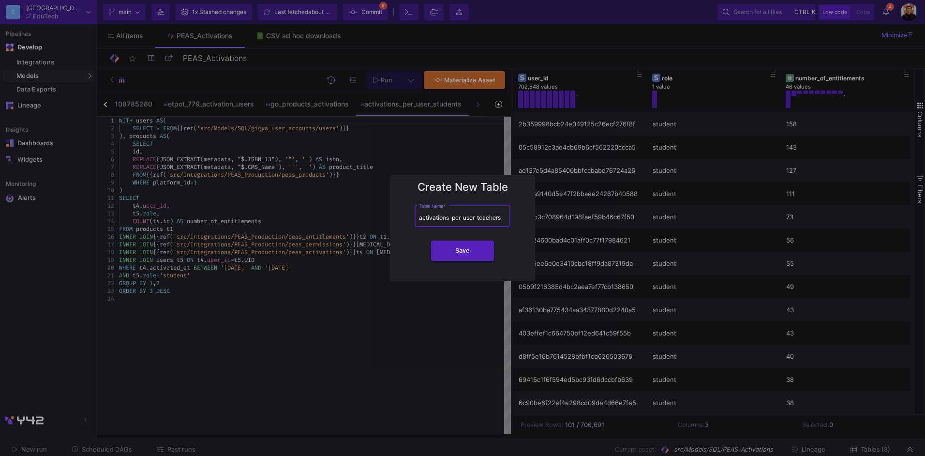
type input "activations_per_user_teachers"
click at [431, 240] on button "Save" at bounding box center [462, 250] width 63 height 20
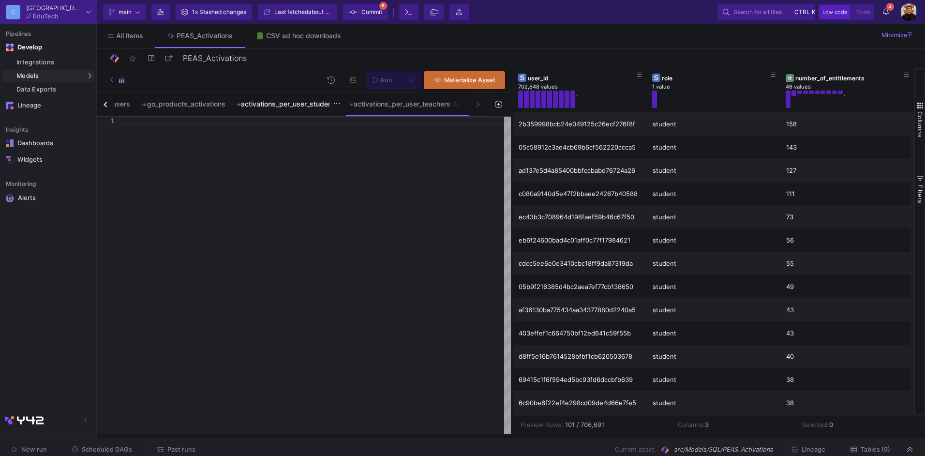
click at [299, 103] on div "activations_per_user_students" at bounding box center [287, 104] width 101 height 8
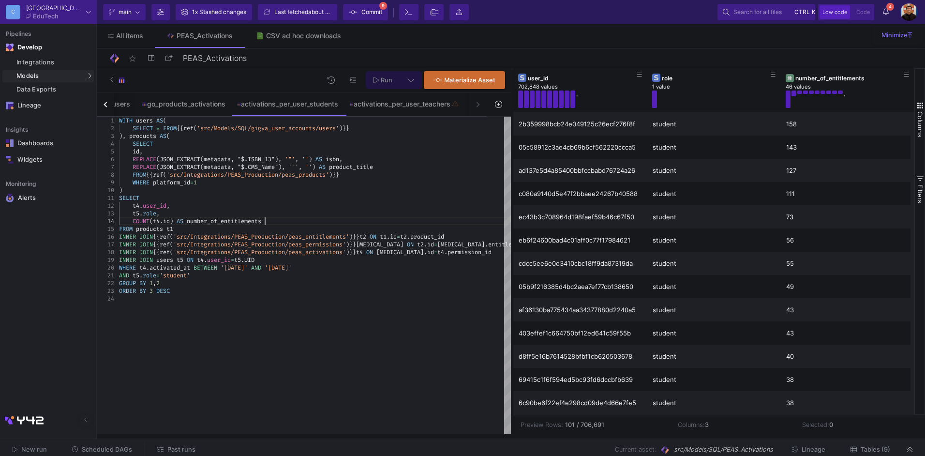
click at [330, 221] on div "COUNT ( t4 . id ) AS number_of_entitlements" at bounding box center [315, 221] width 392 height 8
type textarea "WITH users AS( SELECT * FROM {{ ref('src/Models/SQL/gigya_user_accounts/users')…"
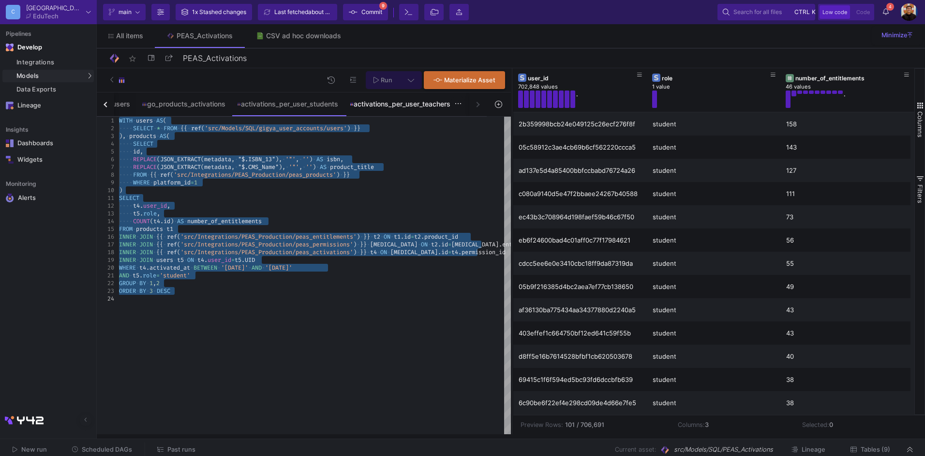
click at [410, 110] on div "activations_per_user_teachers" at bounding box center [404, 103] width 121 height 23
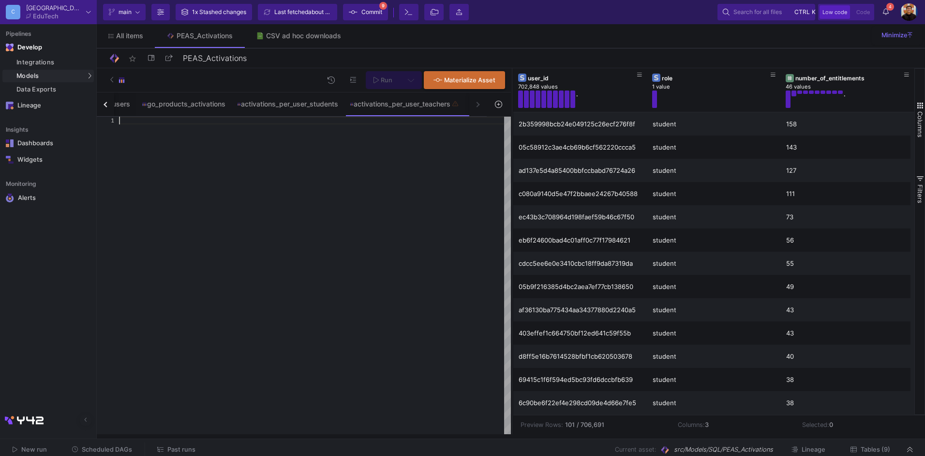
click at [321, 203] on div at bounding box center [315, 275] width 392 height 317
paste textarea "AND t5.role='student' GROUP BY 1,2 ORDER BY 3 DESC"
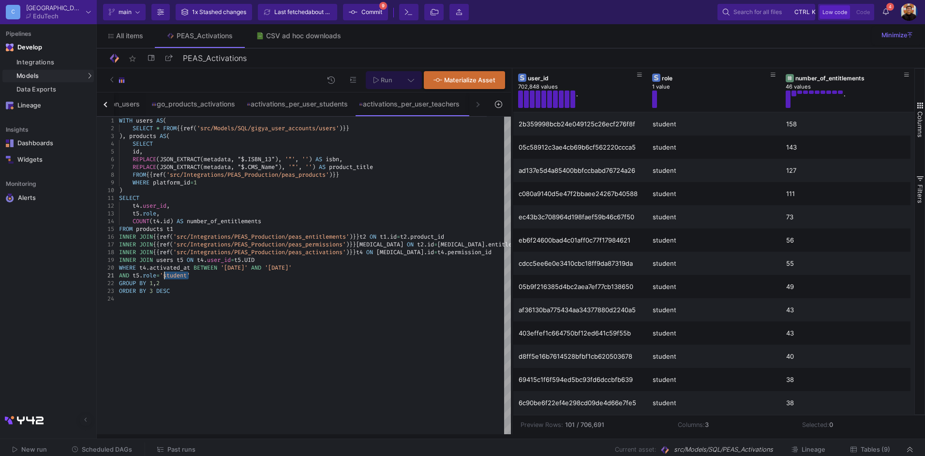
drag, startPoint x: 190, startPoint y: 276, endPoint x: 164, endPoint y: 278, distance: 25.2
click at [403, 84] on button at bounding box center [411, 80] width 22 height 18
click at [409, 78] on div at bounding box center [462, 228] width 925 height 456
click at [383, 84] on button "Run" at bounding box center [383, 80] width 34 height 18
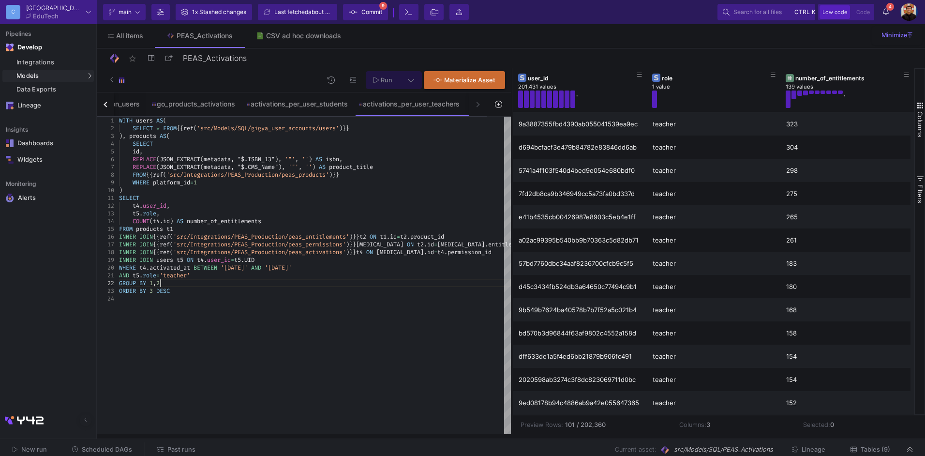
click at [288, 283] on div "GROUP BY 1 , 2" at bounding box center [315, 283] width 392 height 8
click at [330, 269] on div "WHERE t4 . activated_at BETWEEN '[DATE]' AND '[DATE]'" at bounding box center [315, 268] width 392 height 8
type textarea "AND t5.role='teacher' GROUP BY 1,2 ORDER BY 3 DESC"
click at [348, 277] on div "AND t5 . role = 'teacher'" at bounding box center [315, 275] width 392 height 8
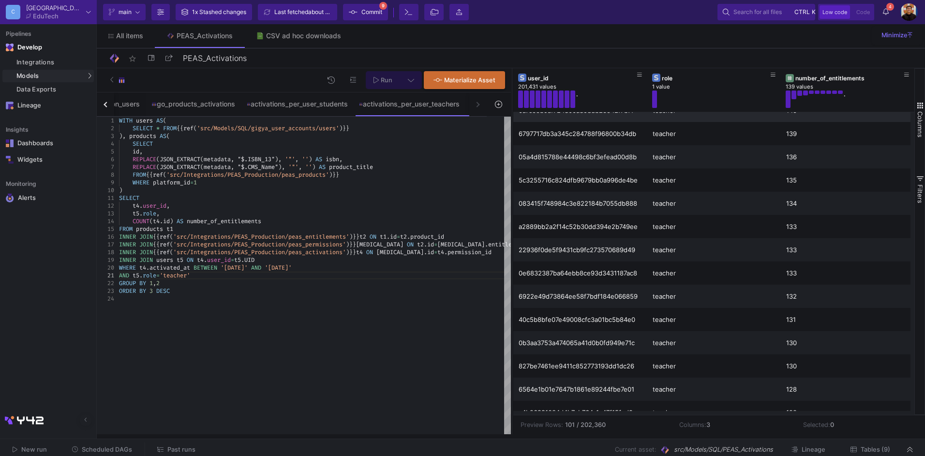
scroll to position [78, 0]
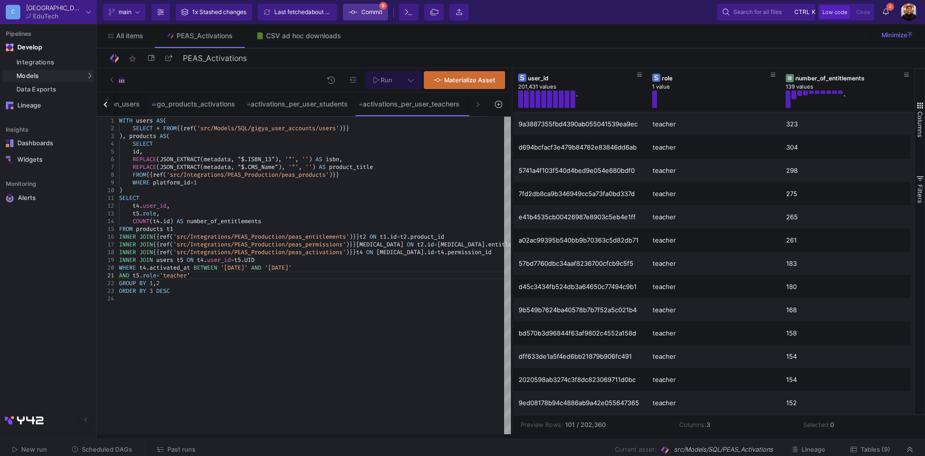
click at [365, 13] on span "Commit" at bounding box center [371, 12] width 21 height 15
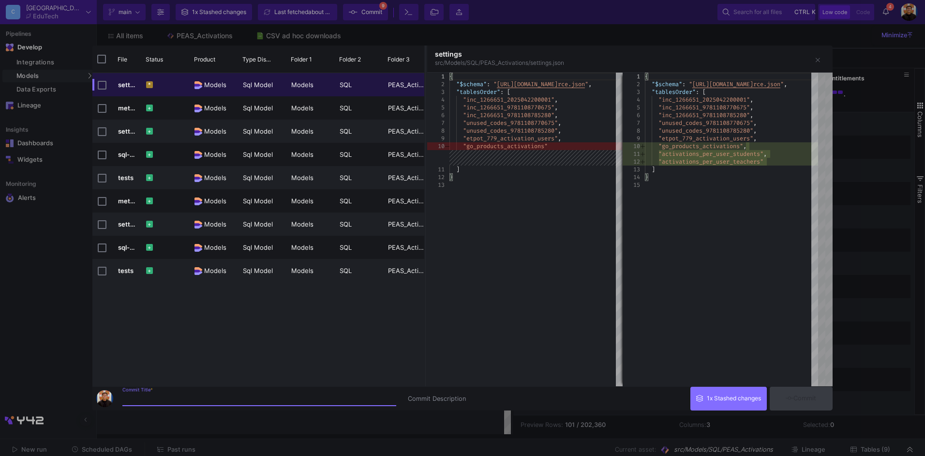
click at [207, 399] on input "Commit Title *" at bounding box center [259, 399] width 274 height 8
type input "activations per user (students and teacher)"
click at [816, 397] on span "Commit" at bounding box center [800, 397] width 30 height 7
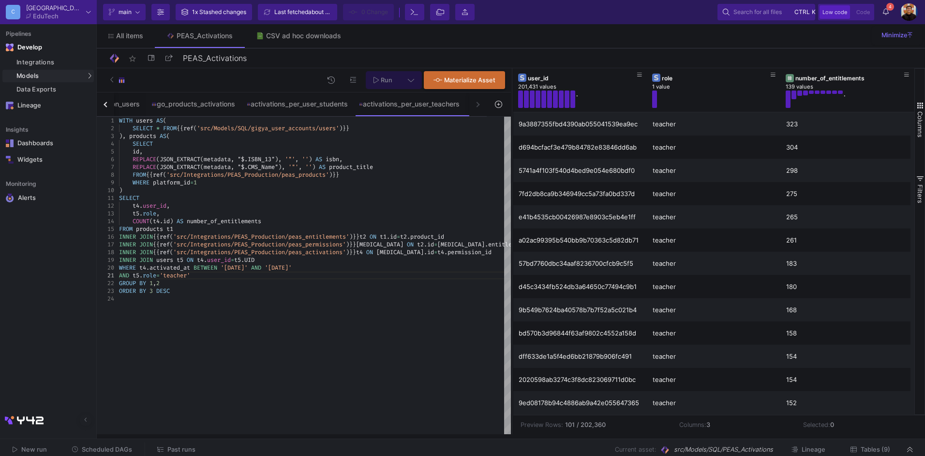
click at [868, 454] on button "Tables (9)" at bounding box center [869, 449] width 63 height 15
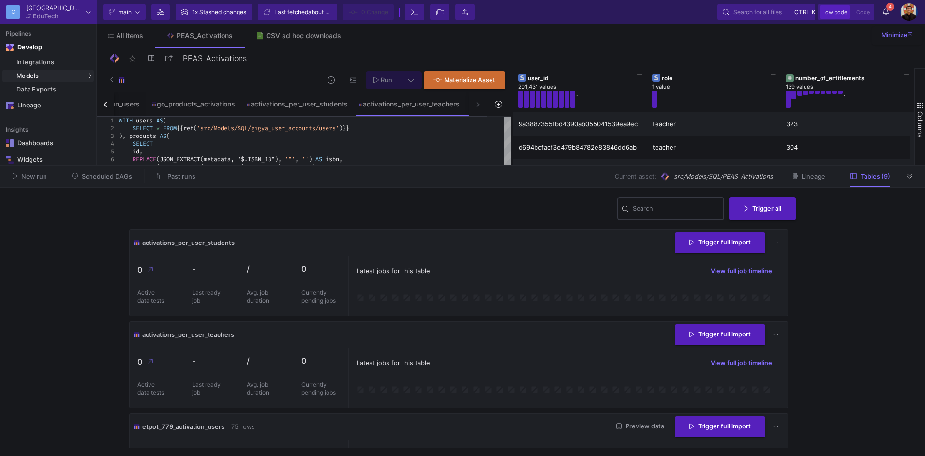
click at [648, 208] on input "Search" at bounding box center [676, 210] width 87 height 8
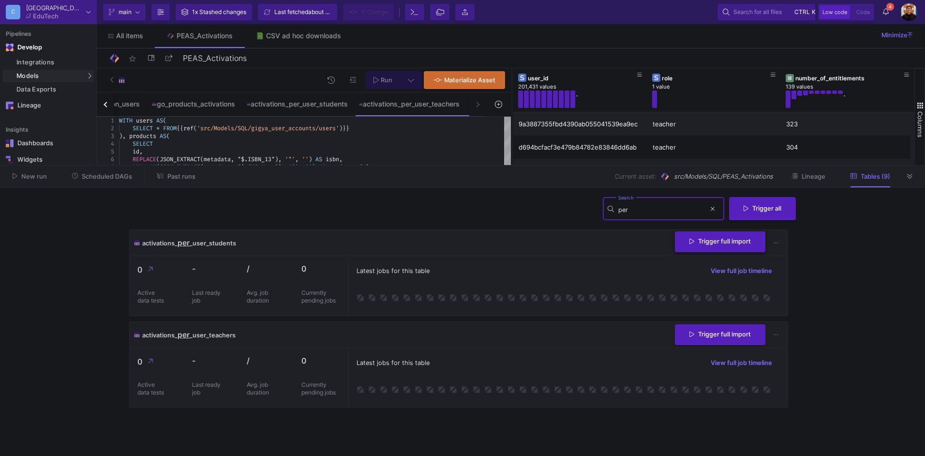
type input "per"
click at [700, 246] on button "Trigger full import" at bounding box center [720, 241] width 90 height 21
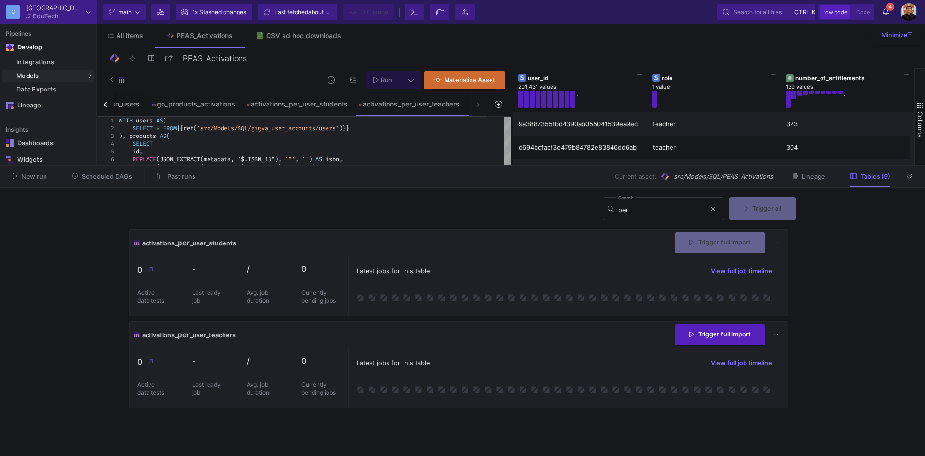
click at [721, 323] on div "activations_ per _user_teachers Trigger full import" at bounding box center [459, 335] width 658 height 26
click at [720, 331] on span "Trigger full import" at bounding box center [719, 332] width 61 height 7
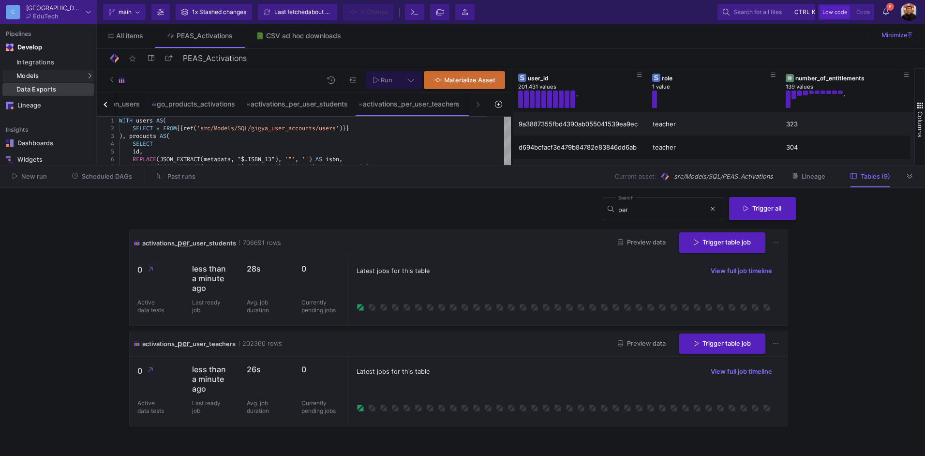
click at [66, 91] on div "Data Exports" at bounding box center [53, 90] width 75 height 8
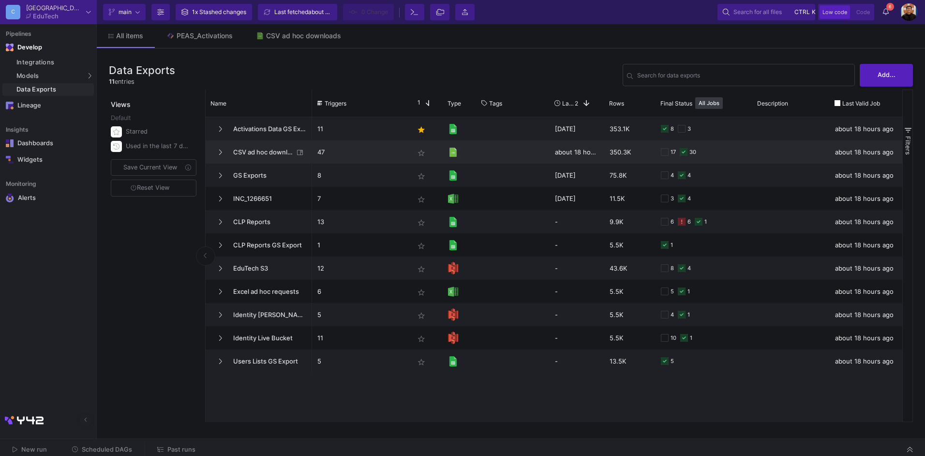
click at [267, 155] on span "CSV ad hoc downloads" at bounding box center [260, 152] width 66 height 23
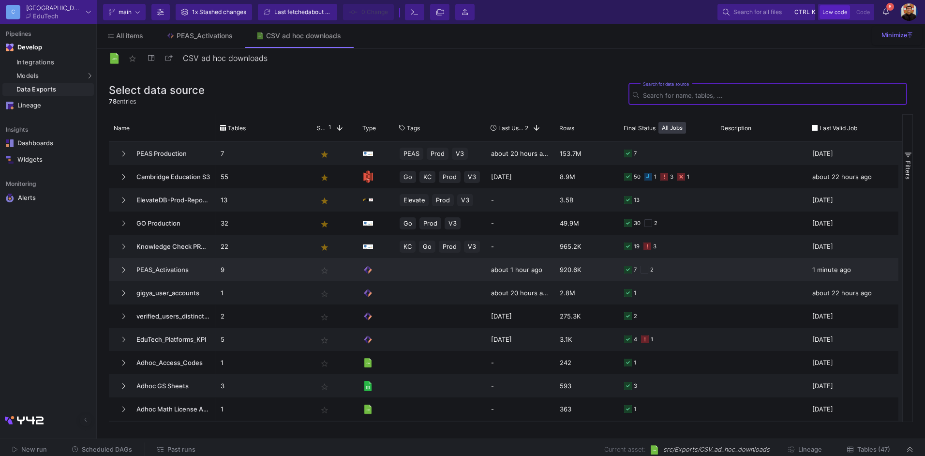
click at [157, 270] on span "PEAS_Activations" at bounding box center [170, 269] width 79 height 23
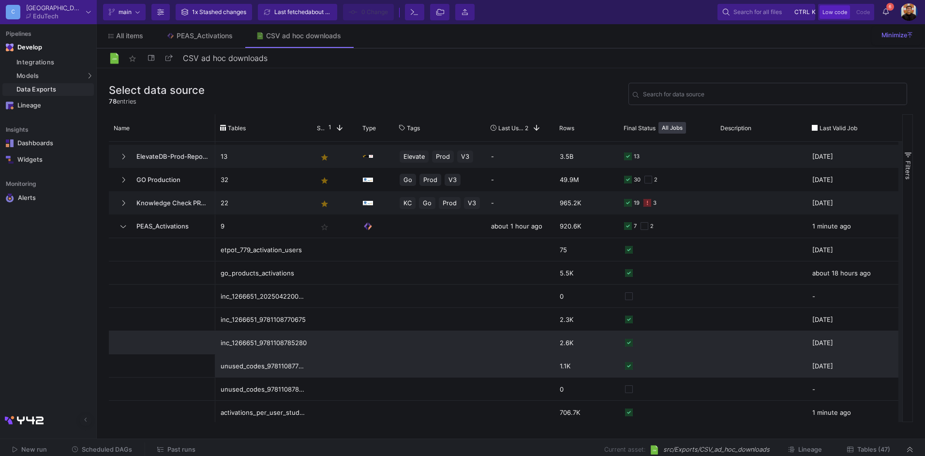
scroll to position [97, 0]
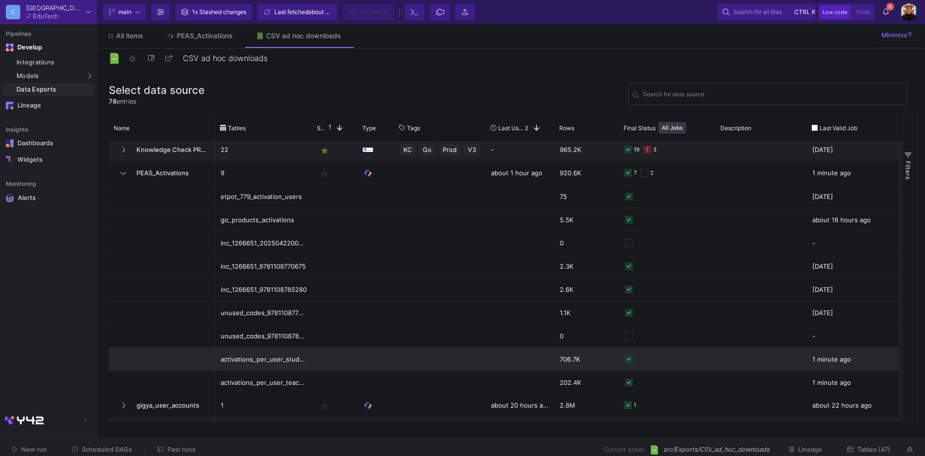
click at [294, 359] on div "activations_per_user_students" at bounding box center [264, 359] width 86 height 23
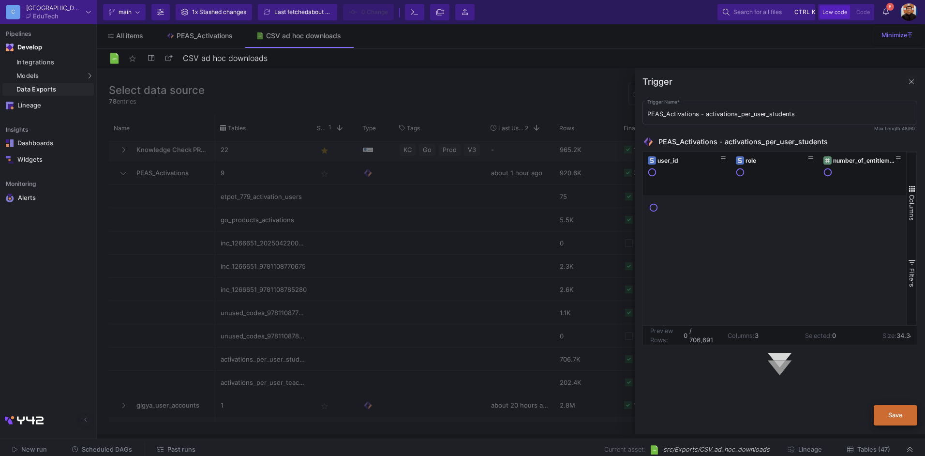
click at [889, 418] on button "Save" at bounding box center [895, 415] width 44 height 20
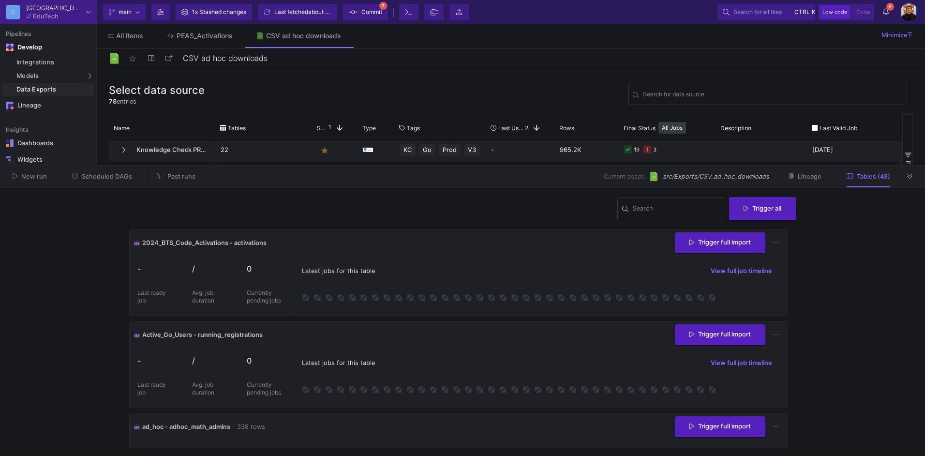
click at [912, 179] on fa-icon at bounding box center [909, 176] width 5 height 7
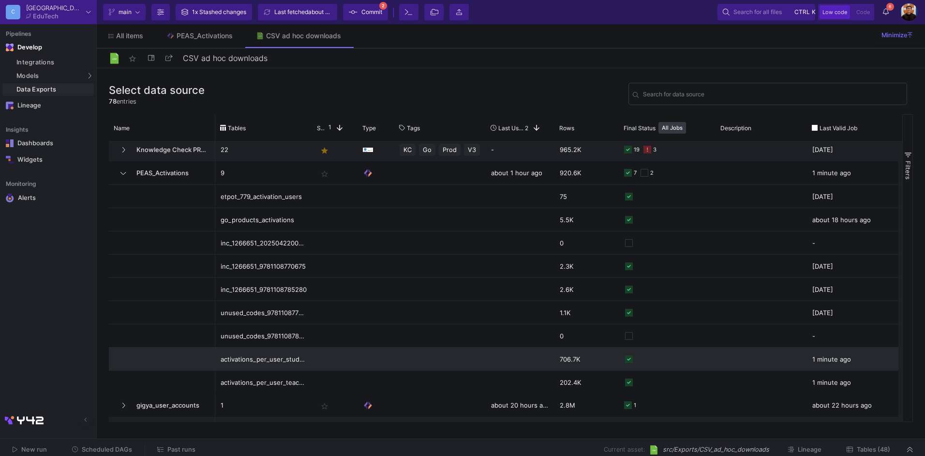
scroll to position [145, 0]
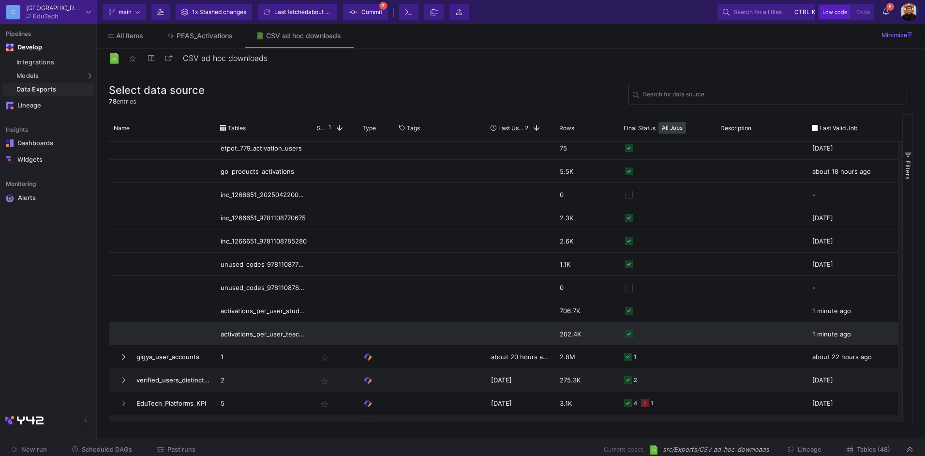
click at [301, 335] on div "activations_per_user_teachers" at bounding box center [264, 334] width 86 height 23
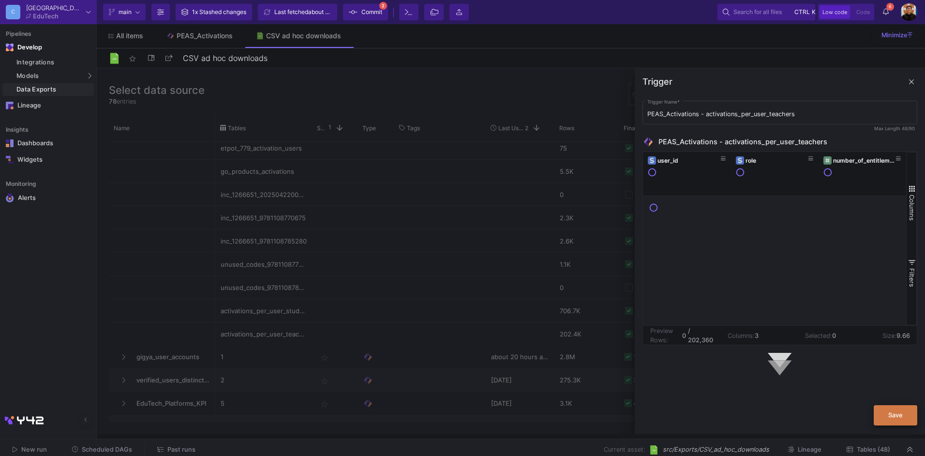
click at [900, 418] on span "Save" at bounding box center [895, 414] width 15 height 7
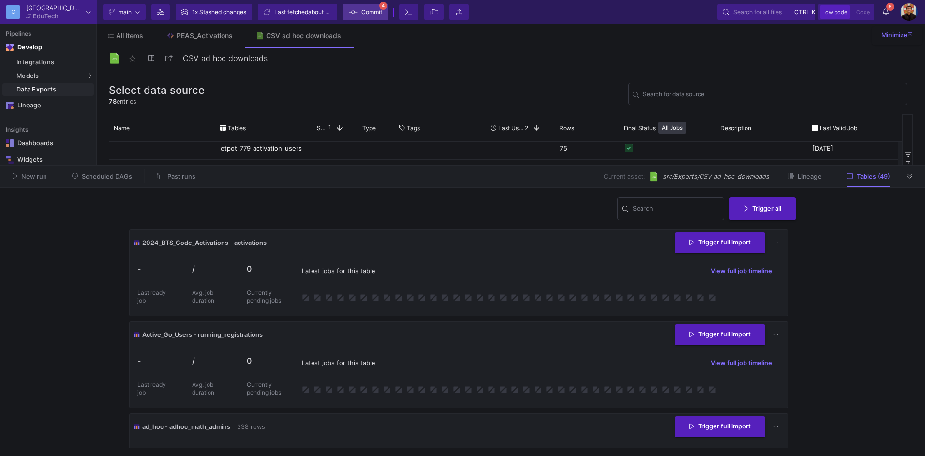
click at [382, 10] on span "Commit" at bounding box center [371, 12] width 21 height 15
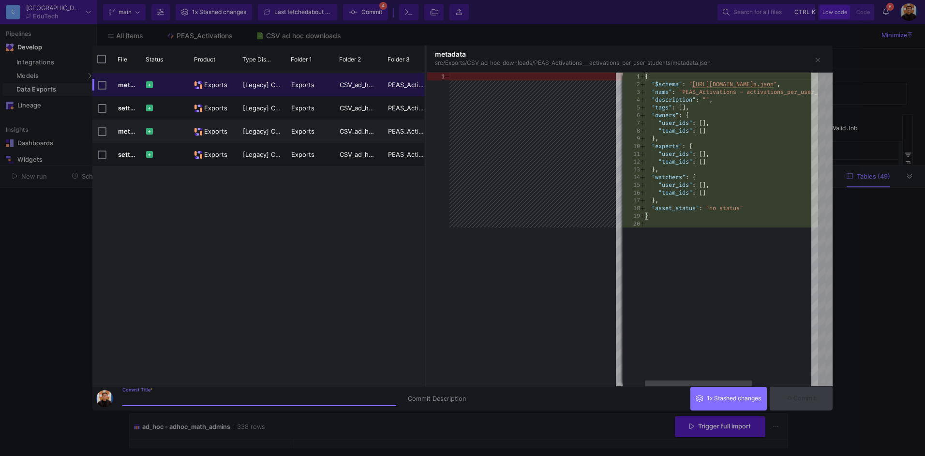
click at [184, 395] on input "Commit Title *" at bounding box center [259, 399] width 274 height 8
type input "exports for activations per user"
click at [813, 400] on span "Commit" at bounding box center [800, 397] width 30 height 7
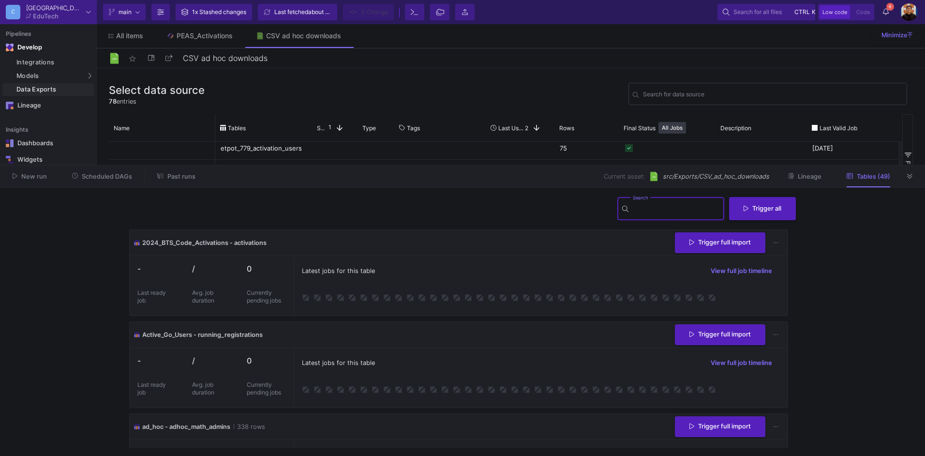
click at [668, 206] on input "Search" at bounding box center [676, 210] width 87 height 8
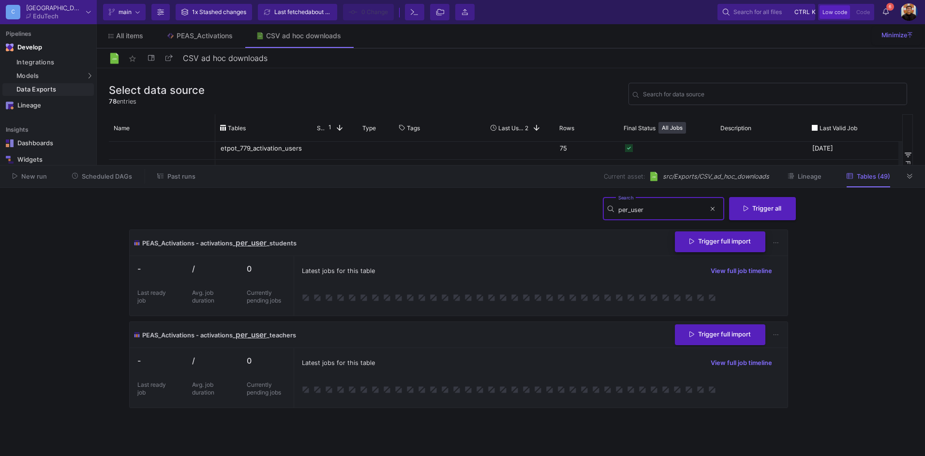
type input "per_user"
click at [725, 249] on button "Trigger full import" at bounding box center [720, 241] width 90 height 21
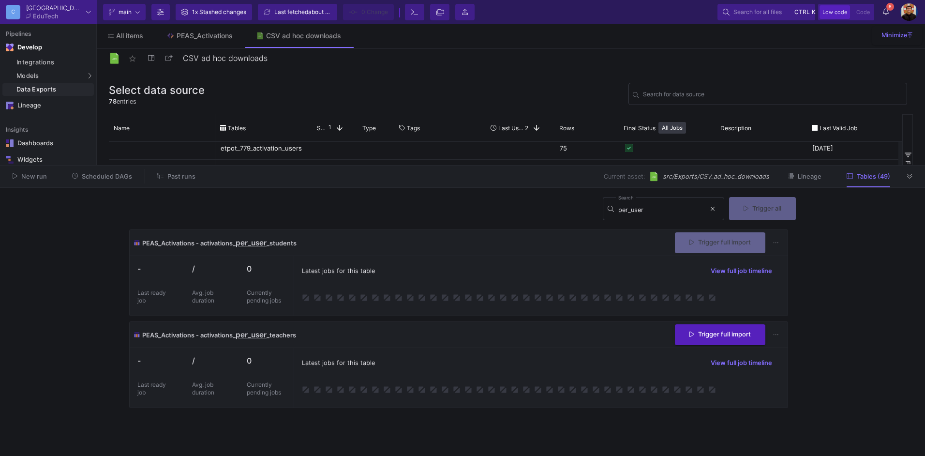
click at [716, 345] on div "PEAS_Activations - activations_ per_user _teachers Trigger full import" at bounding box center [459, 335] width 658 height 26
click at [716, 336] on button "Trigger full import" at bounding box center [720, 334] width 90 height 21
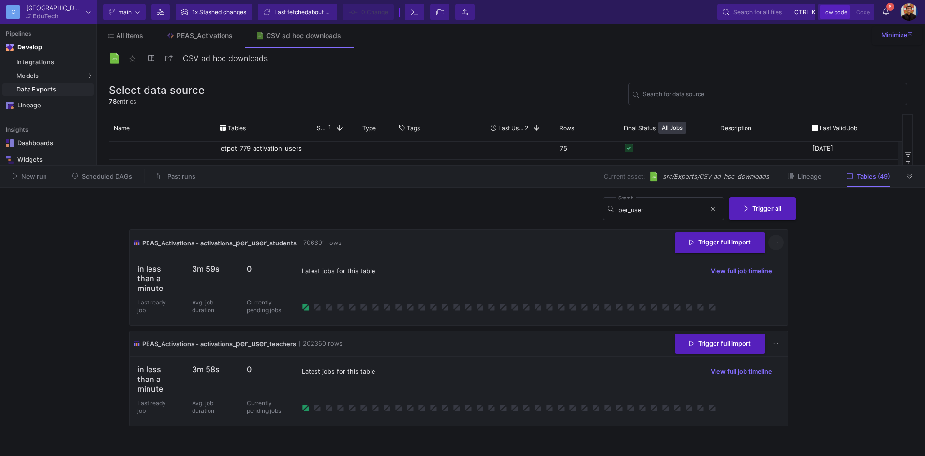
click at [780, 241] on button at bounding box center [775, 242] width 15 height 15
click at [793, 289] on link "Download CSV" at bounding box center [804, 288] width 73 height 23
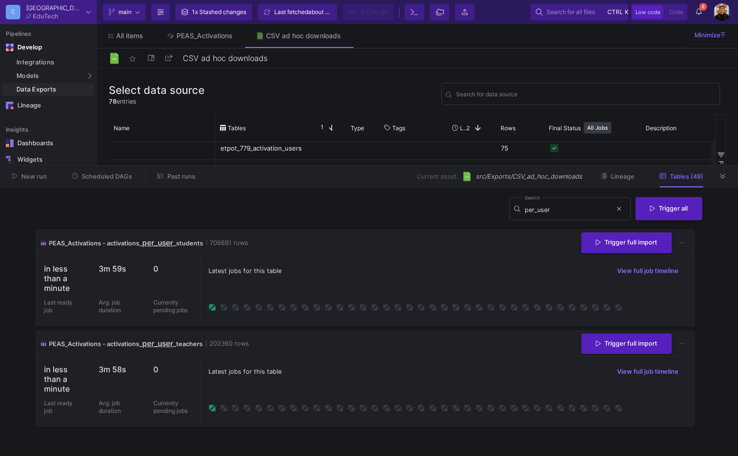
click at [677, 336] on div "Trigger full import" at bounding box center [635, 343] width 109 height 21
click at [681, 340] on icon at bounding box center [681, 343] width 5 height 6
click at [660, 389] on link "Download CSV" at bounding box center [653, 388] width 73 height 23
